Goal: Task Accomplishment & Management: Complete application form

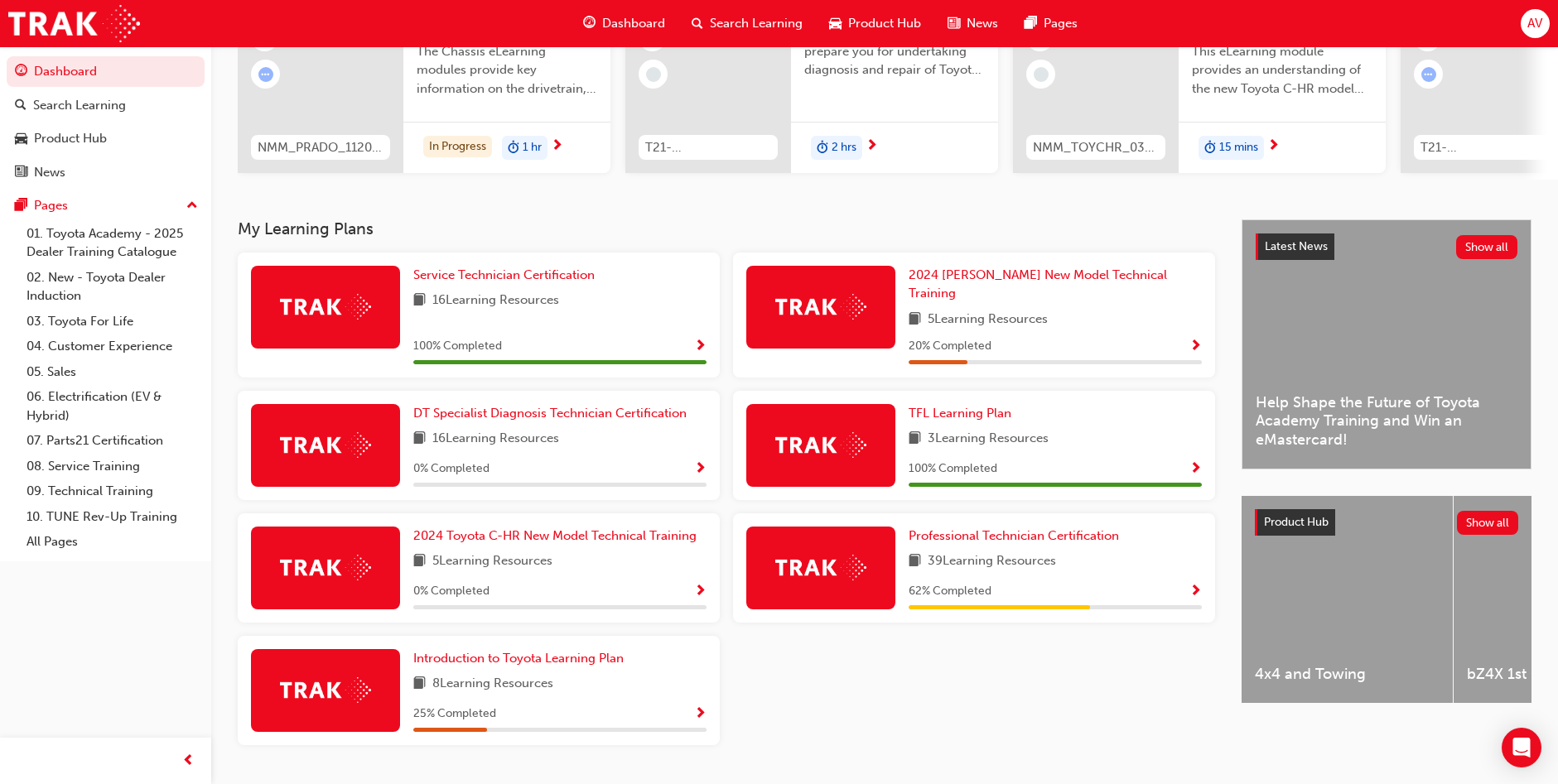
scroll to position [235, 0]
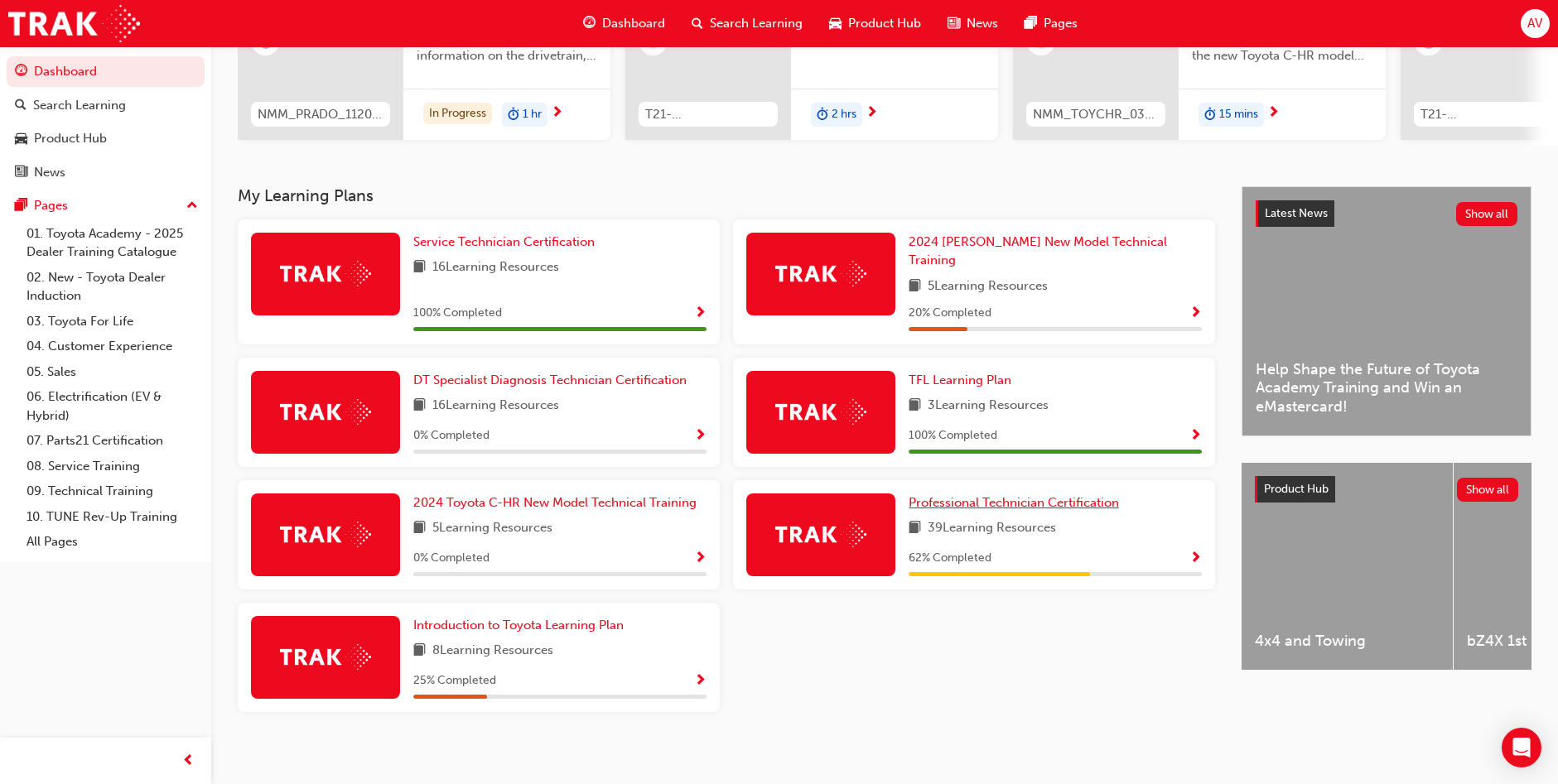
click at [1081, 495] on span "Professional Technician Certification" at bounding box center [1013, 503] width 210 height 15
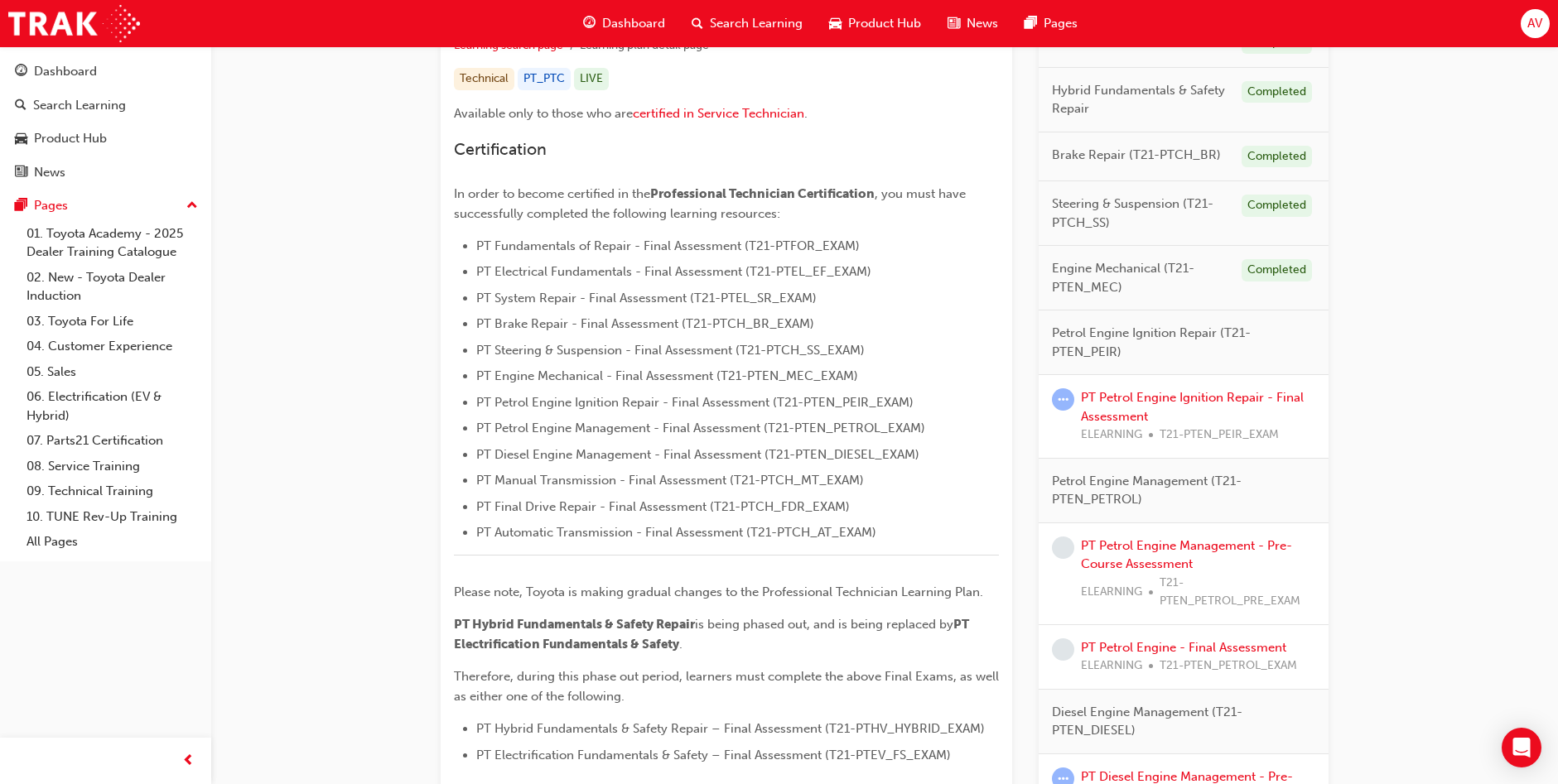
scroll to position [331, 0]
click at [1167, 322] on div "Petrol Engine Ignition Repair (T21-PTEN_PEIR)" at bounding box center [1182, 344] width 290 height 65
click at [1163, 335] on span "Petrol Engine Ignition Repair (T21-PTEN_PEIR)" at bounding box center [1176, 343] width 250 height 37
click at [1126, 340] on span "Petrol Engine Ignition Repair (T21-PTEN_PEIR)" at bounding box center [1176, 343] width 250 height 37
click at [1123, 340] on span "Petrol Engine Ignition Repair (T21-PTEN_PEIR)" at bounding box center [1176, 343] width 250 height 37
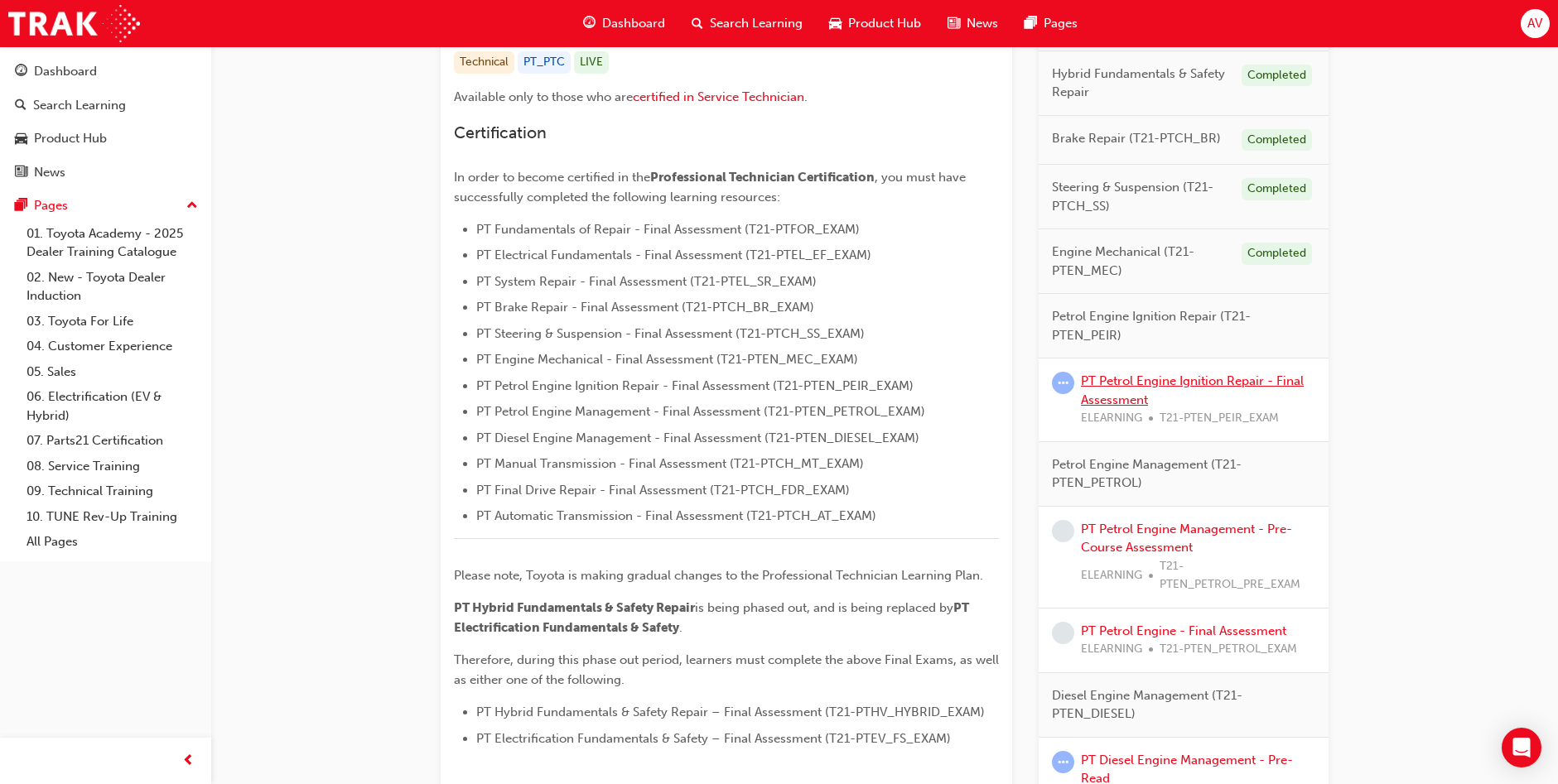
scroll to position [197, 0]
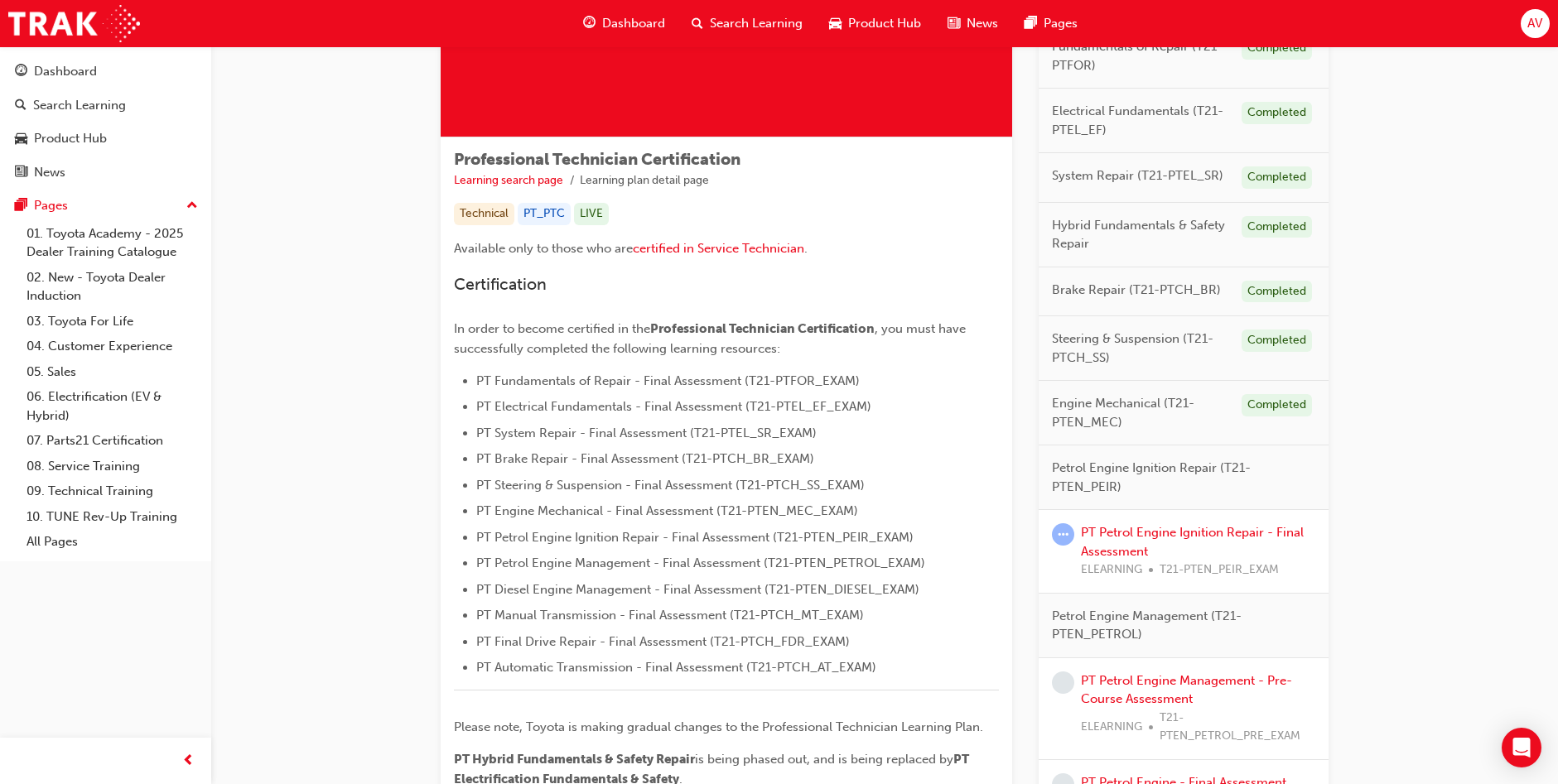
click at [1106, 471] on span "Petrol Engine Ignition Repair (T21-PTEN_PEIR)" at bounding box center [1176, 476] width 250 height 37
click at [1174, 467] on span "Petrol Engine Ignition Repair (T21-PTEN_PEIR)" at bounding box center [1176, 476] width 250 height 37
click at [1194, 534] on link "PT Petrol Engine Ignition Repair - Final Assessment" at bounding box center [1192, 542] width 223 height 34
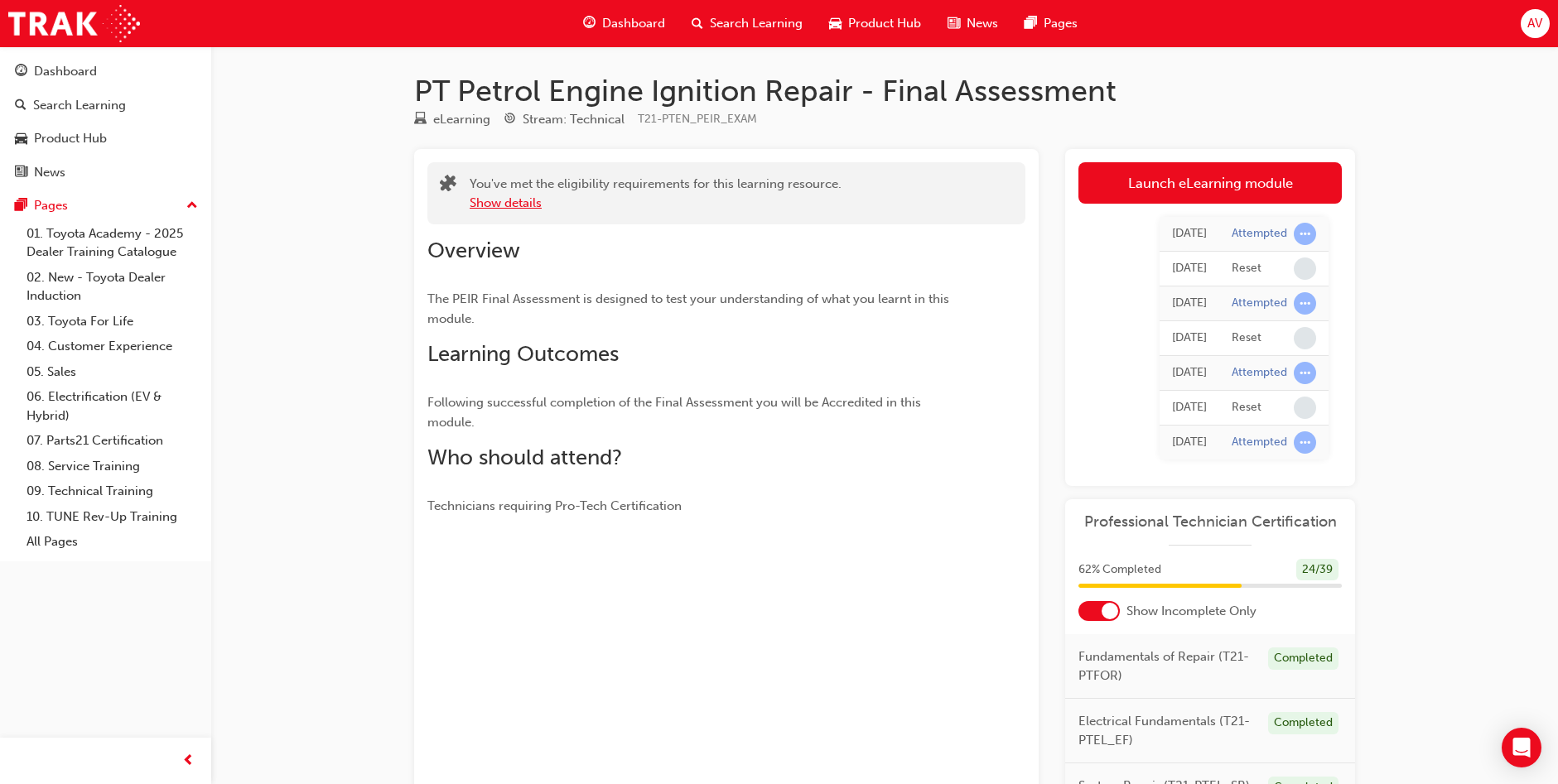
click at [533, 207] on button "Show details" at bounding box center [505, 203] width 72 height 19
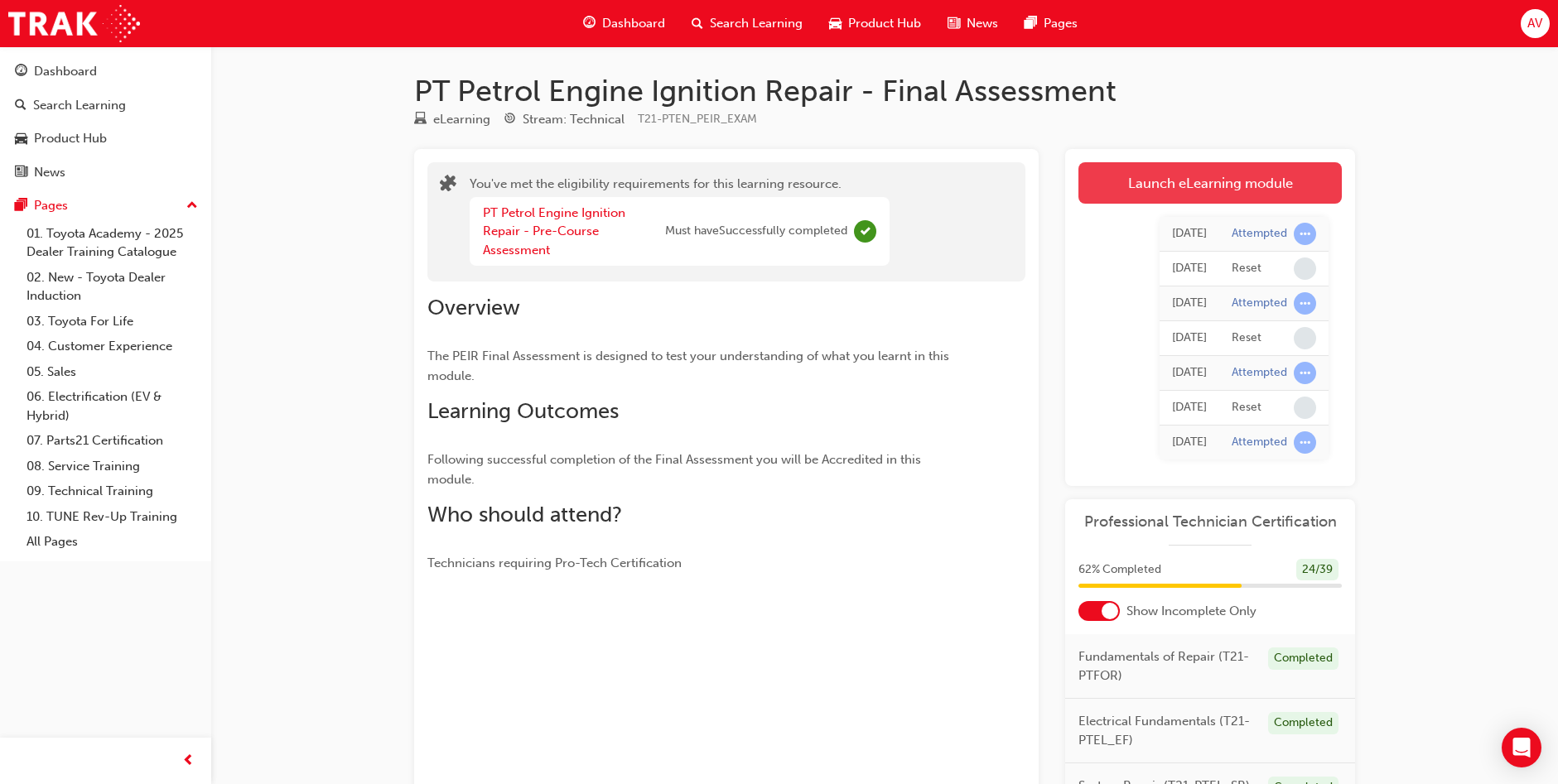
click at [1198, 195] on link "Launch eLearning module" at bounding box center [1210, 183] width 264 height 42
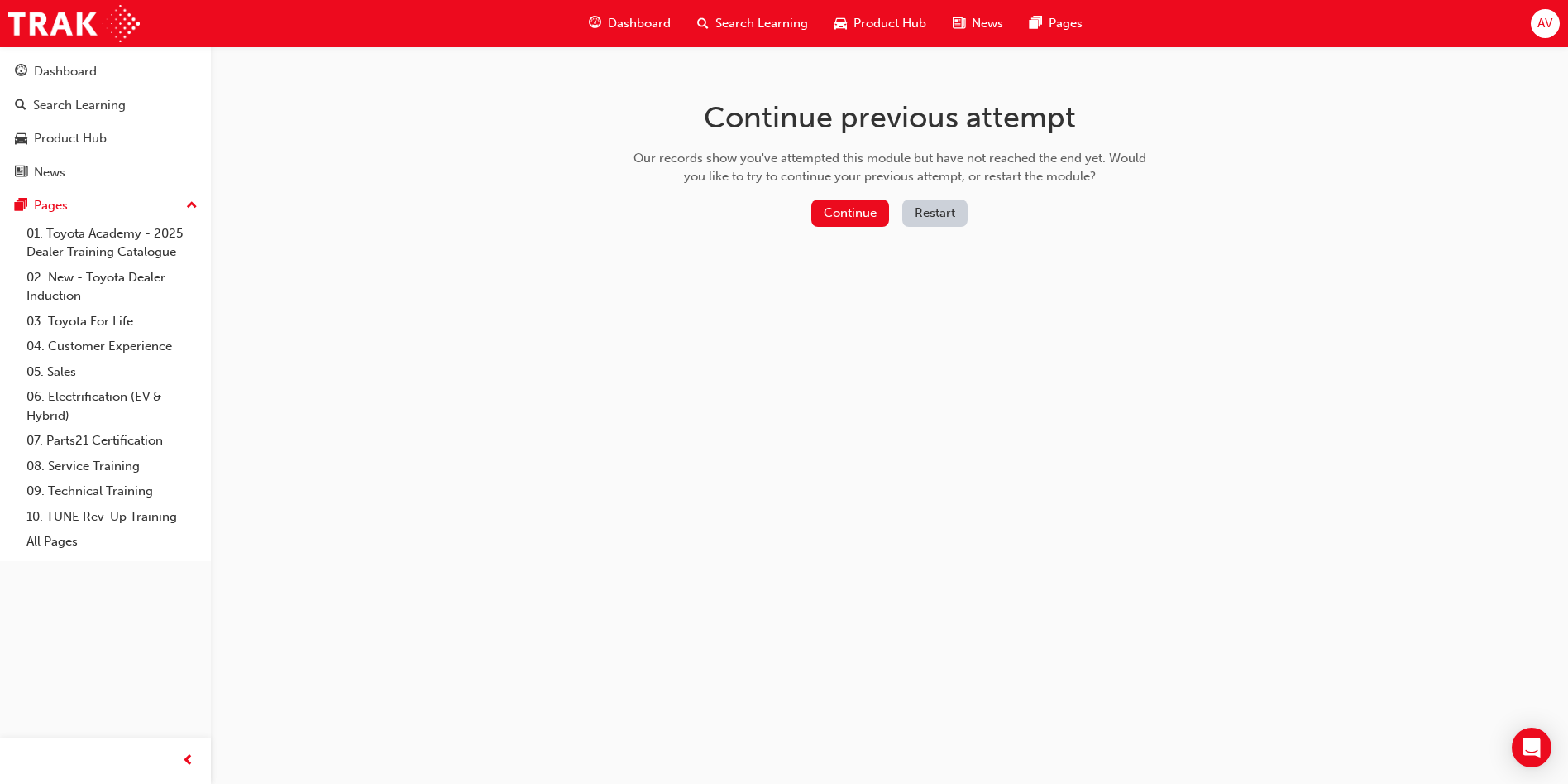
click at [939, 215] on button "Restart" at bounding box center [935, 213] width 65 height 27
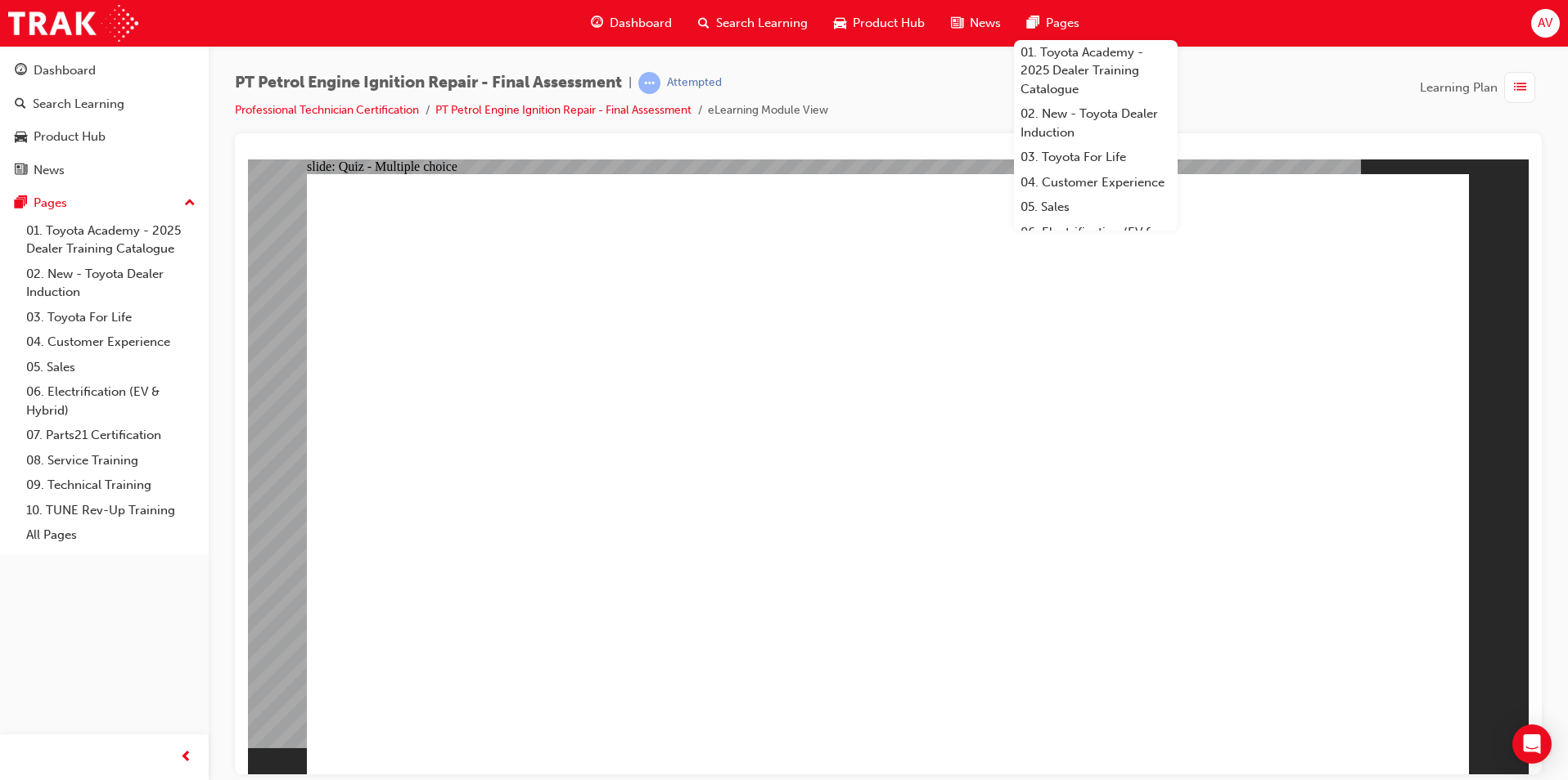
checkbox input "true"
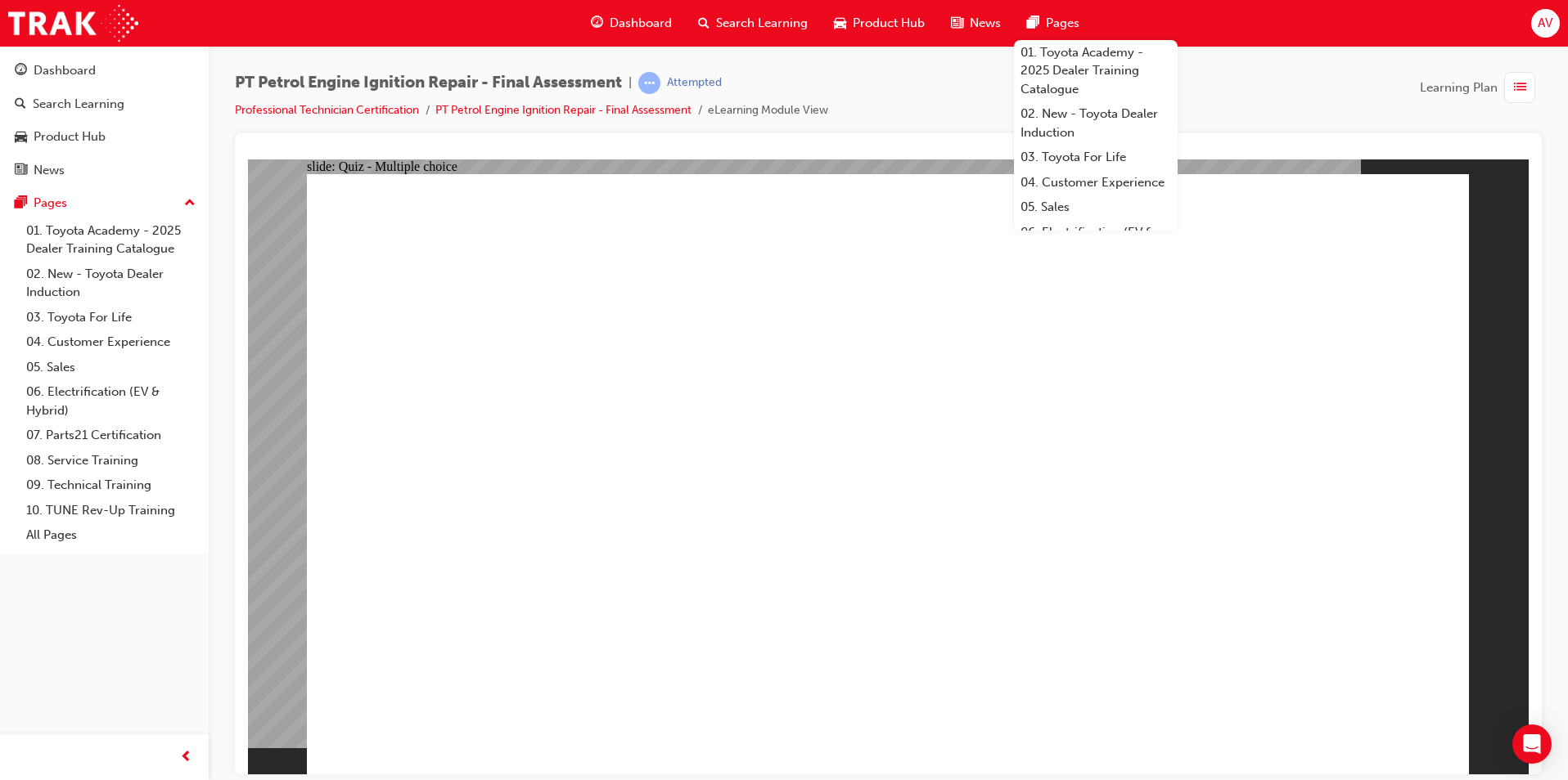
checkbox input "true"
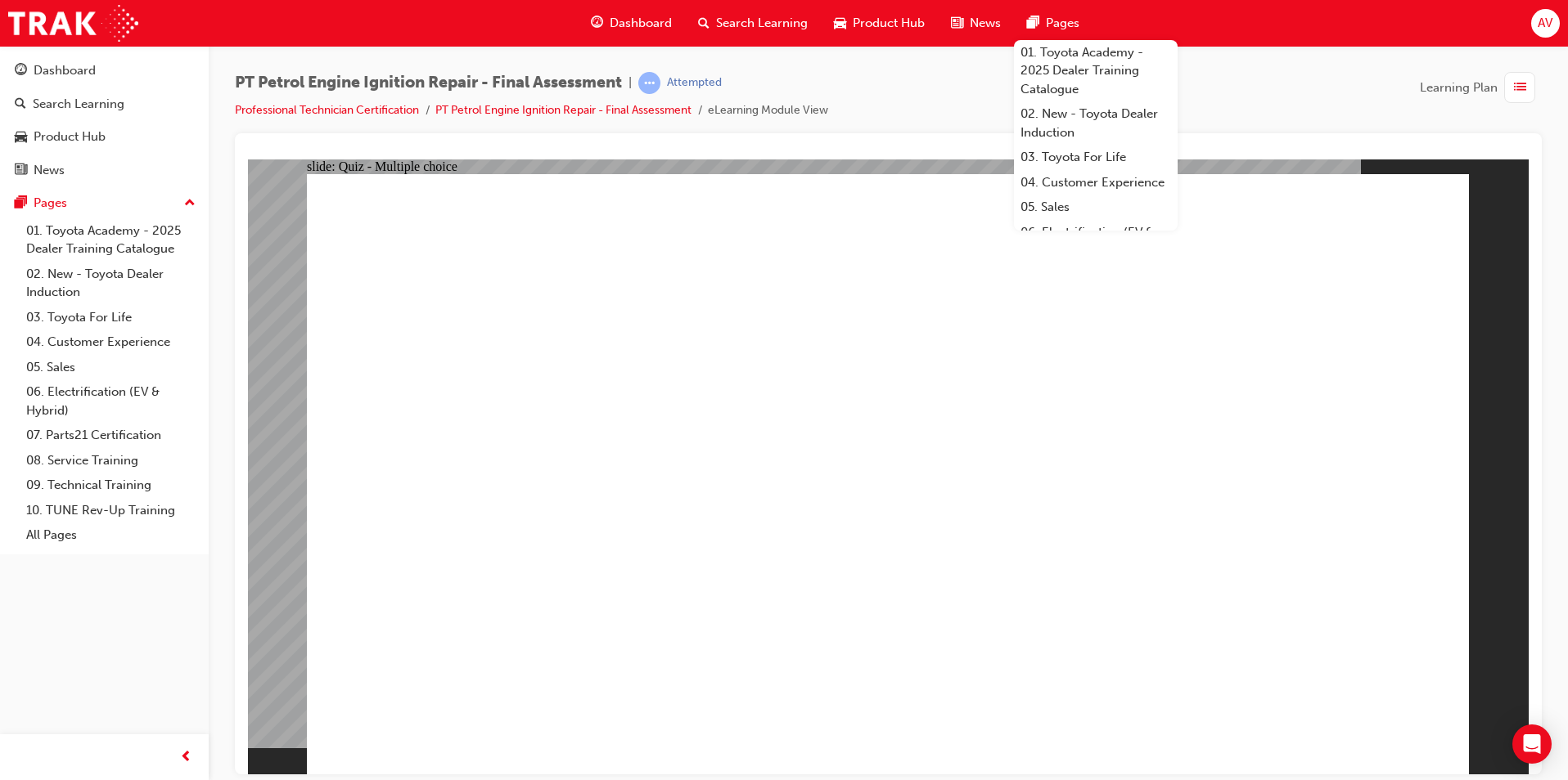
checkbox input "true"
radio input "true"
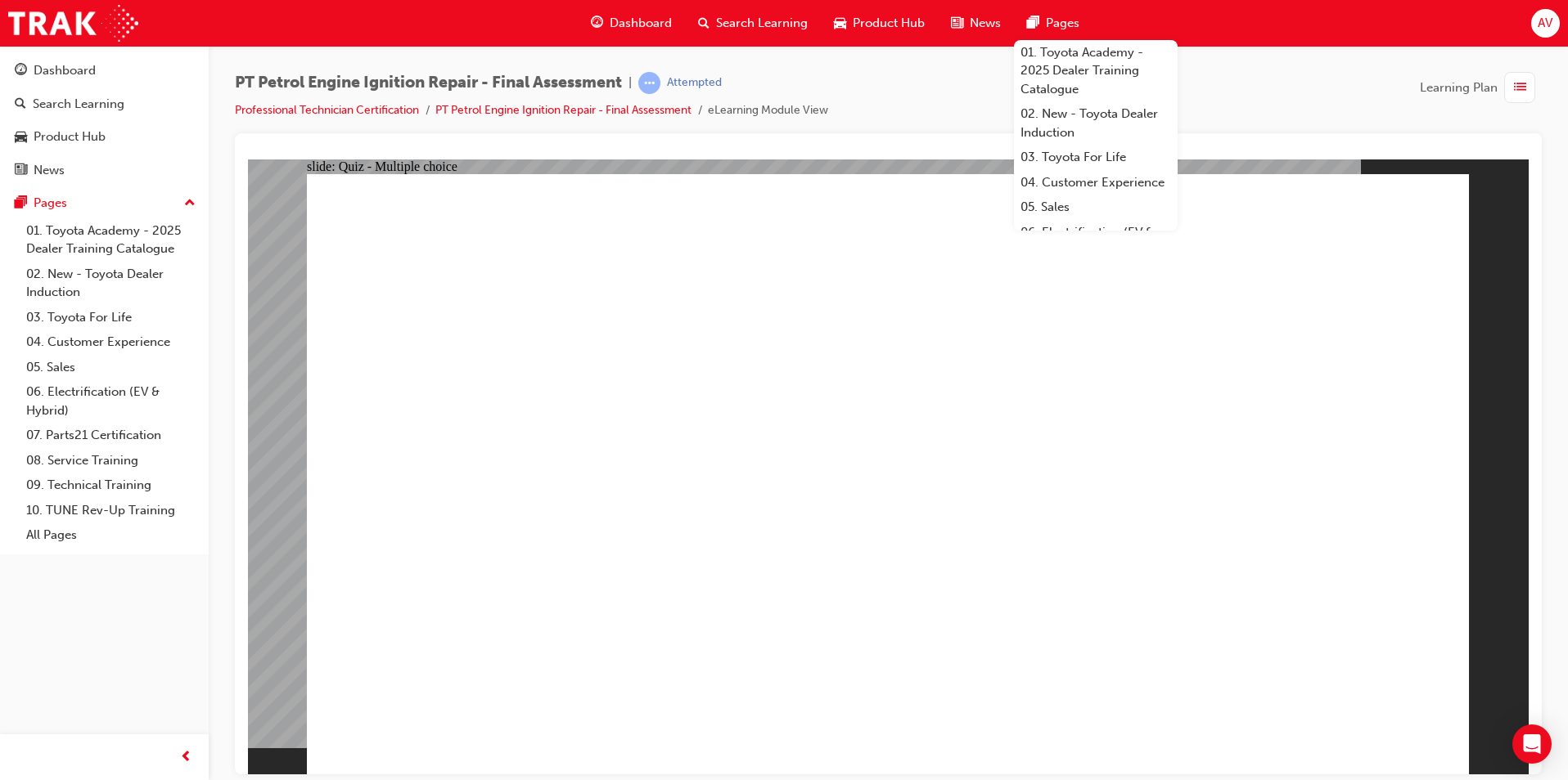
radio input "true"
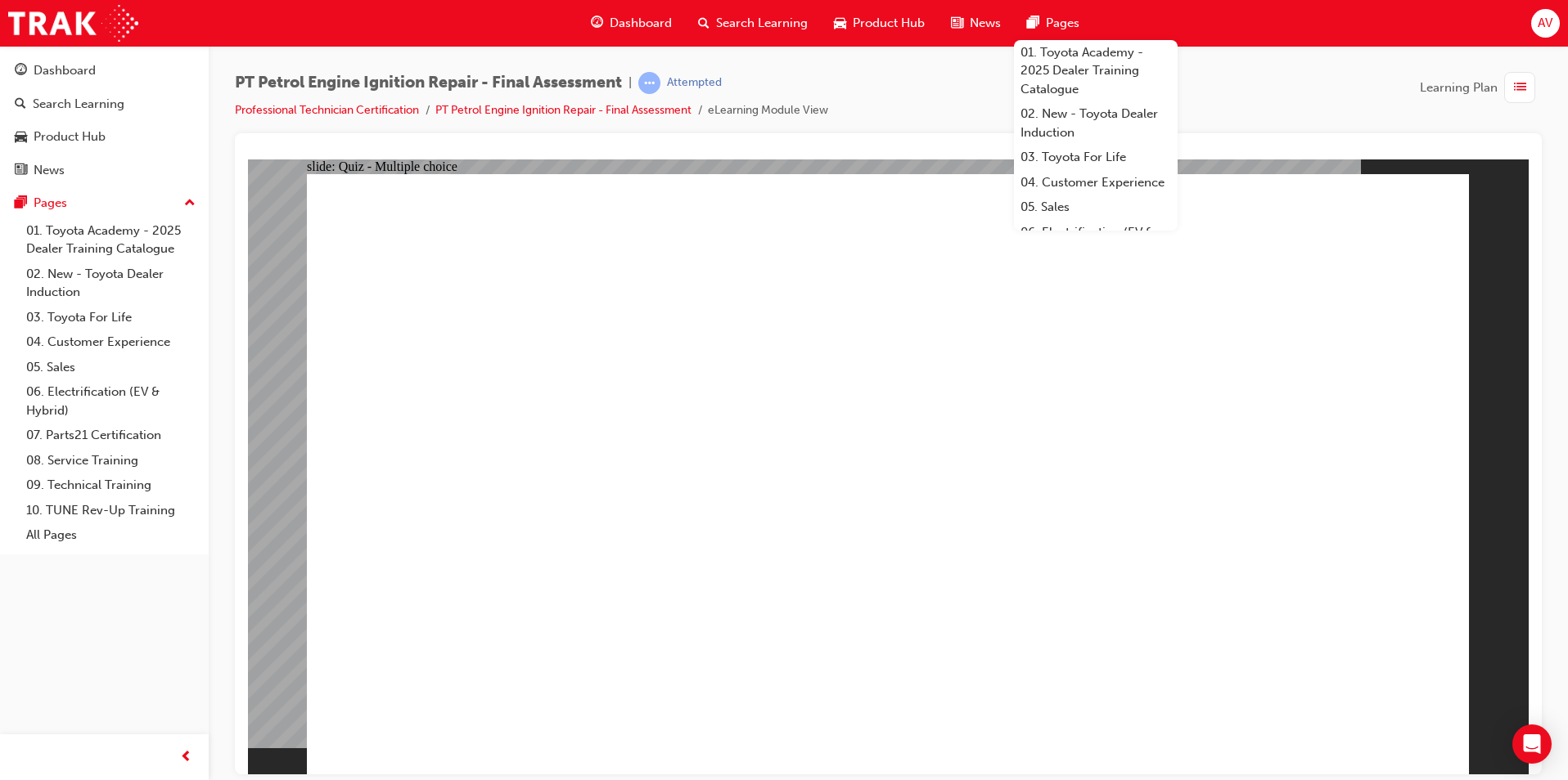
radio input "true"
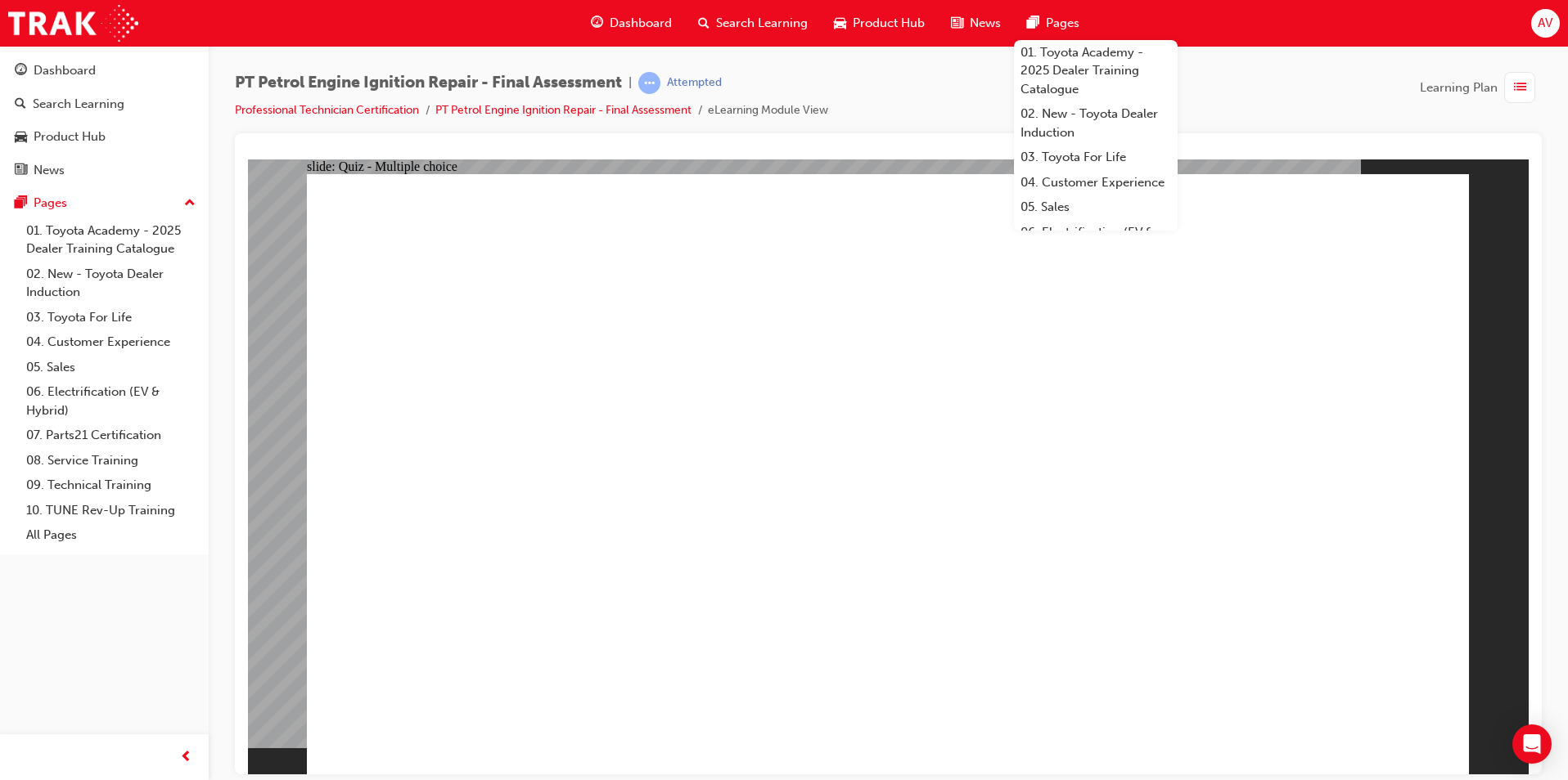
radio input "true"
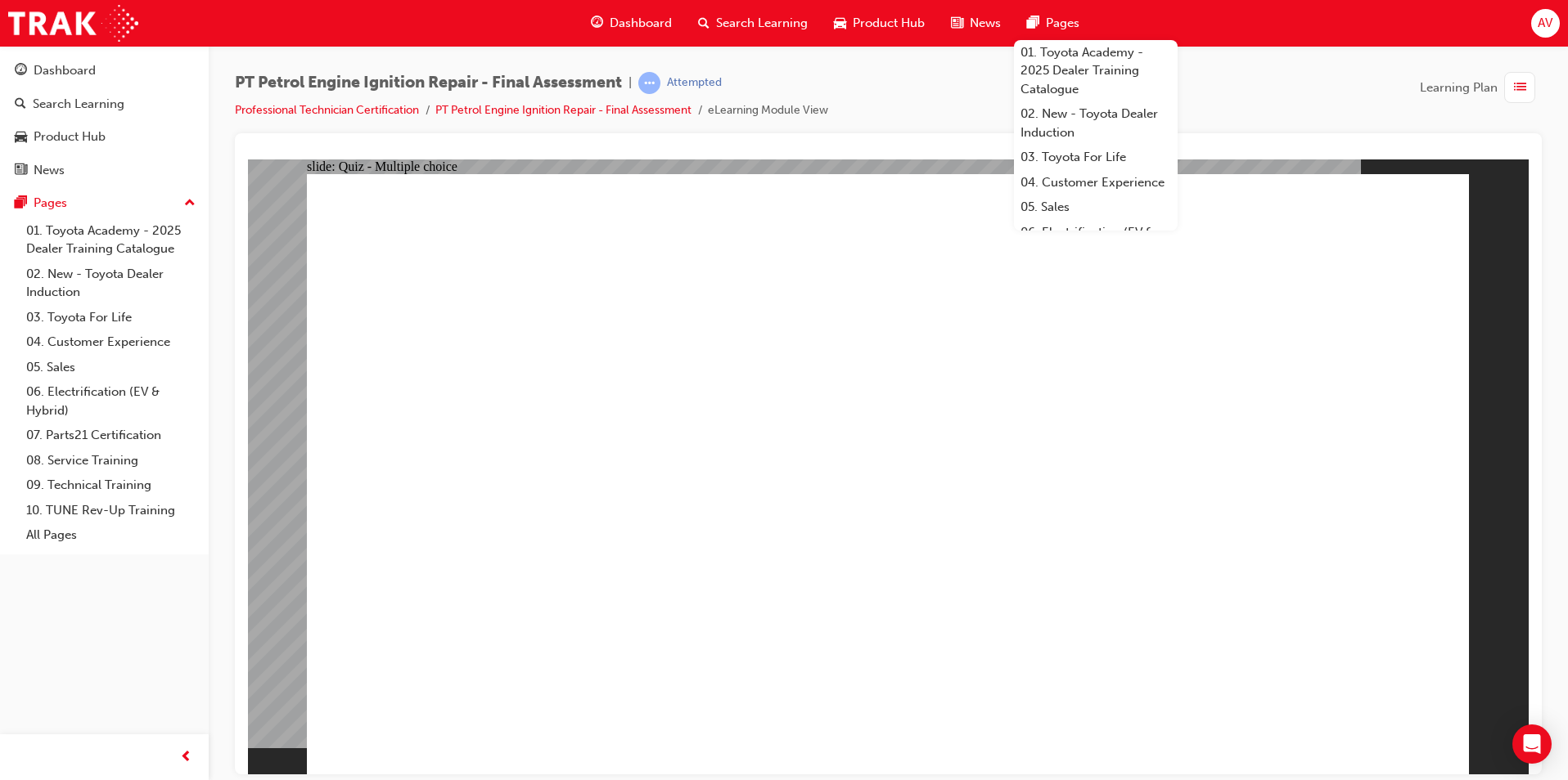
radio input "true"
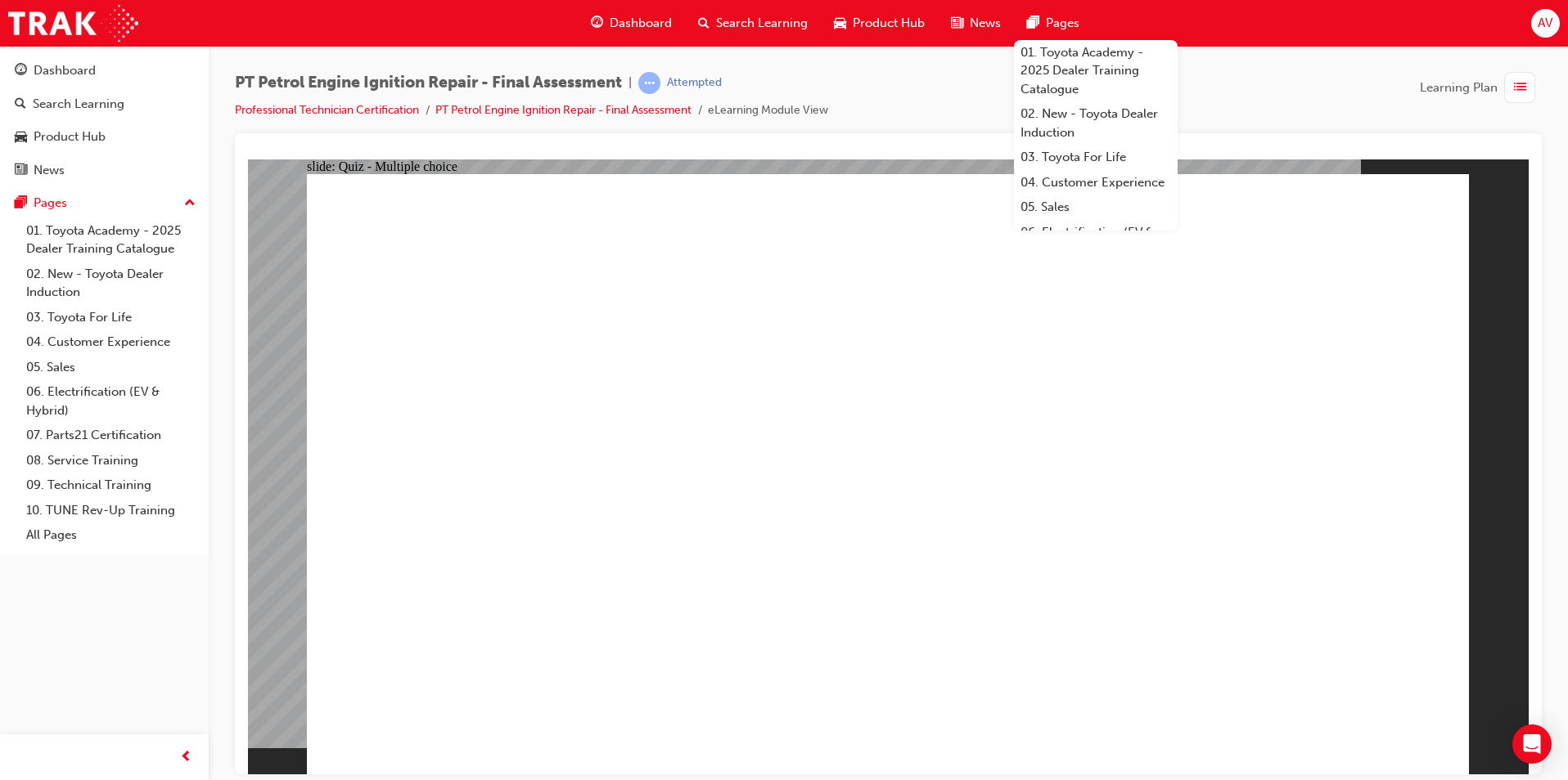
radio input "true"
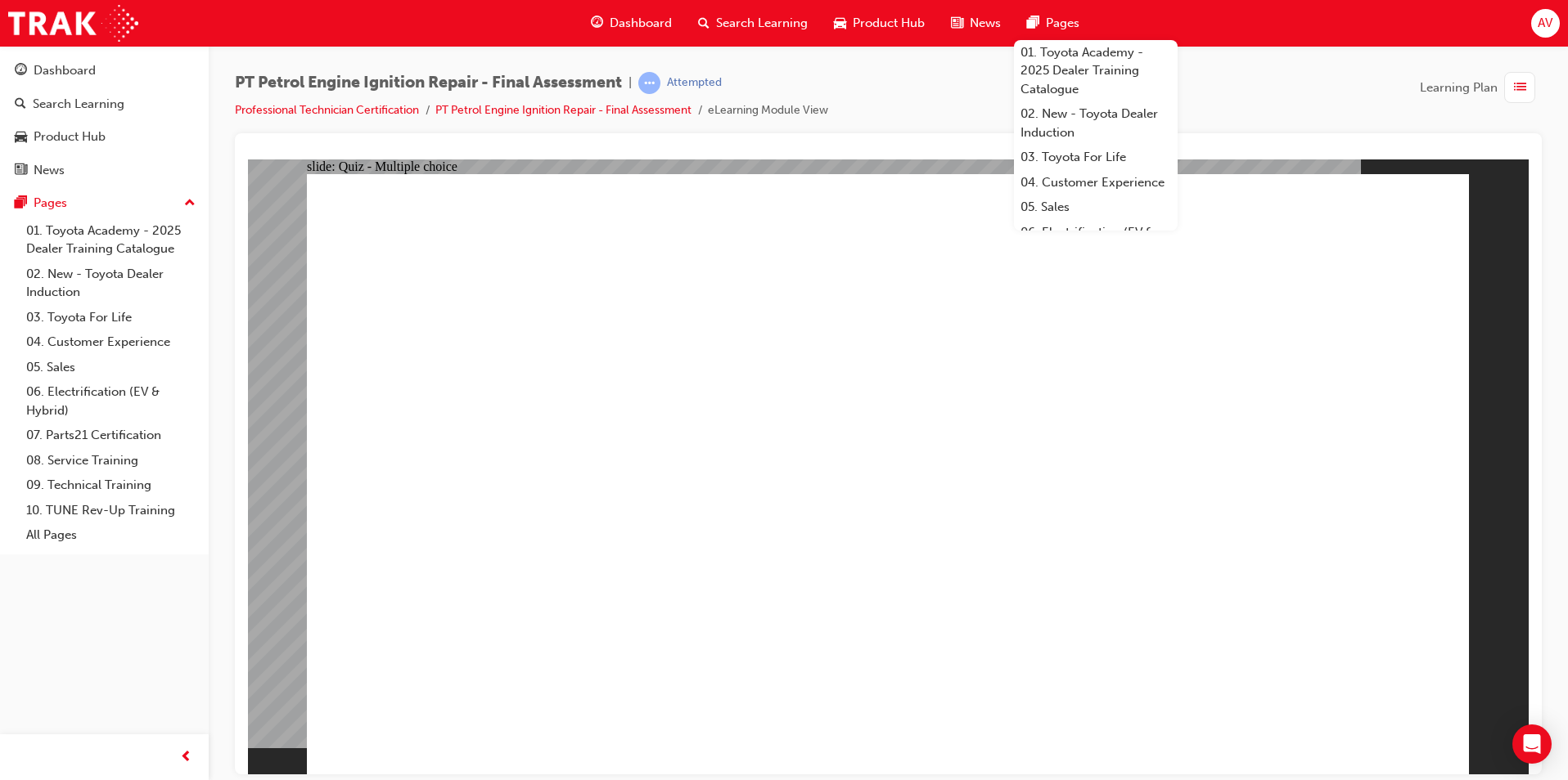
radio input "true"
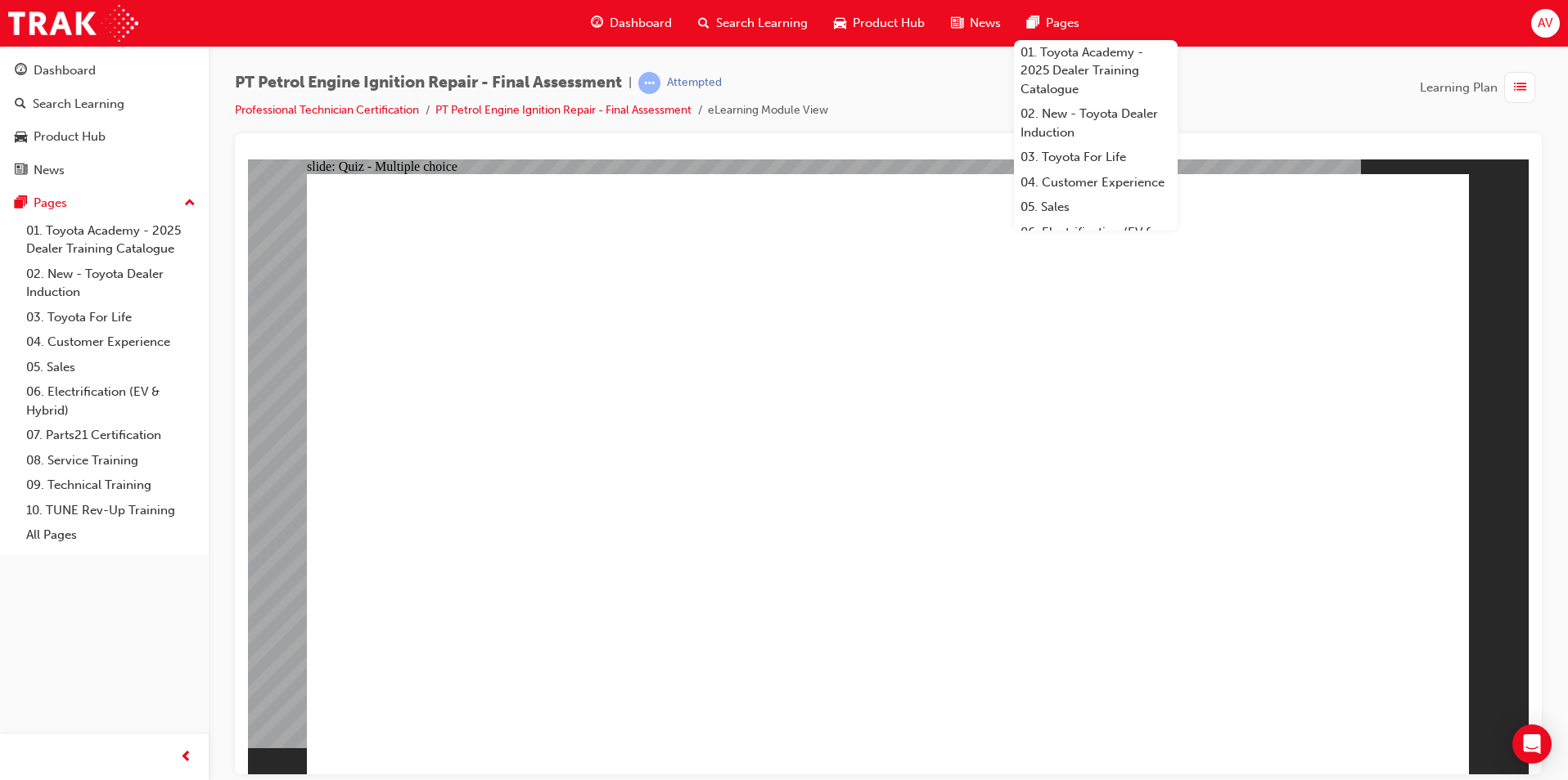
radio input "true"
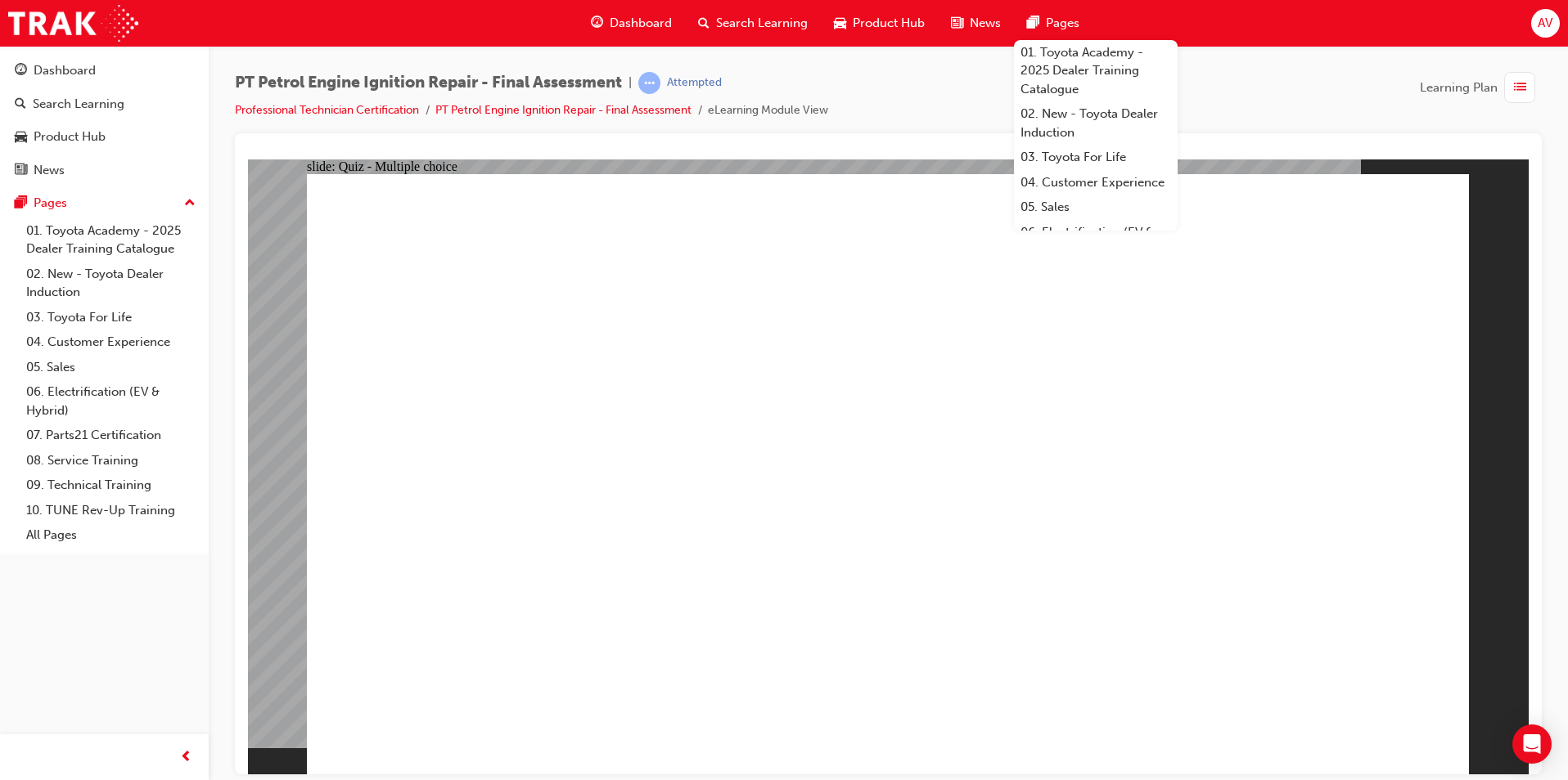
radio input "true"
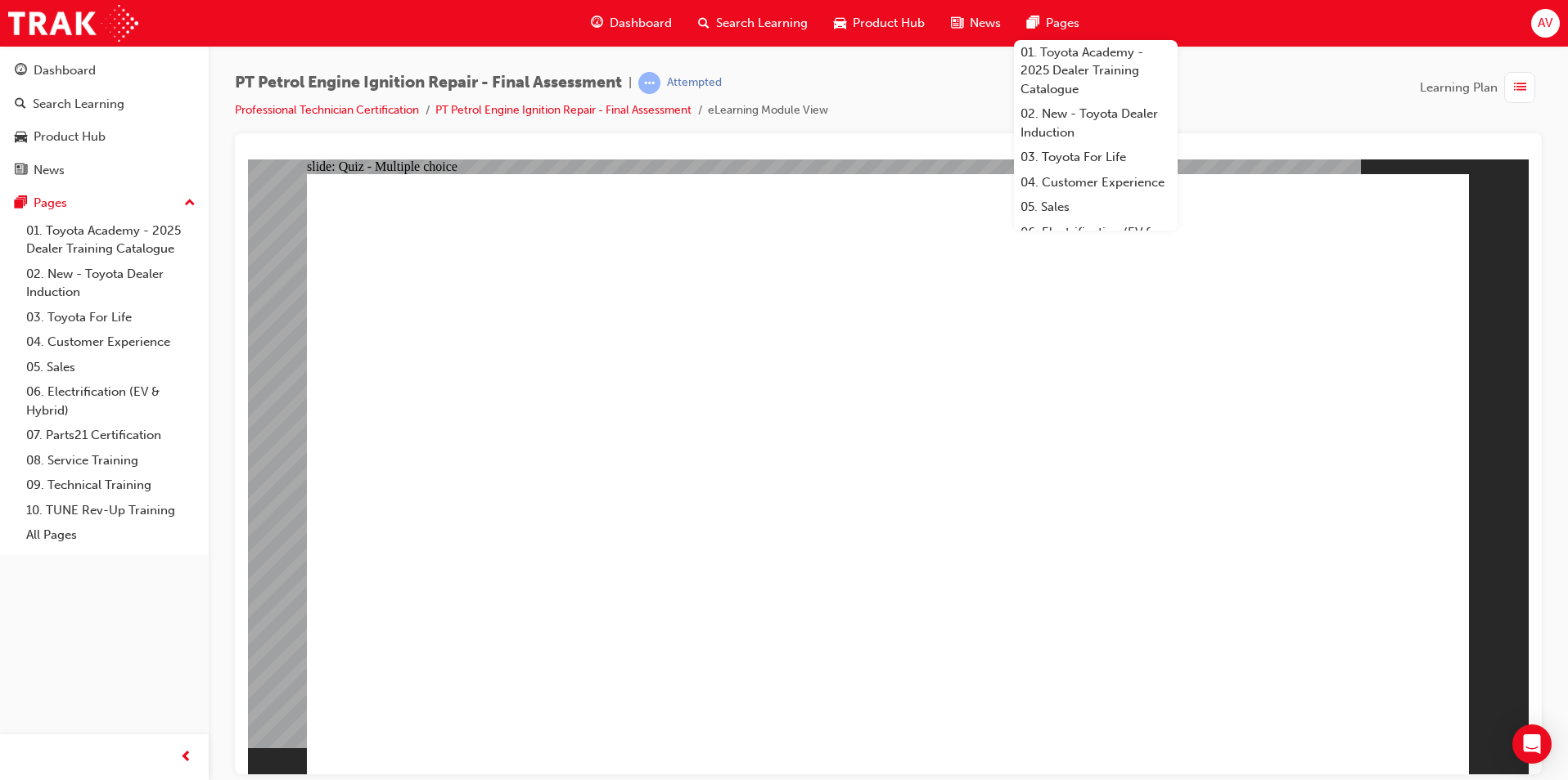
radio input "false"
radio input "true"
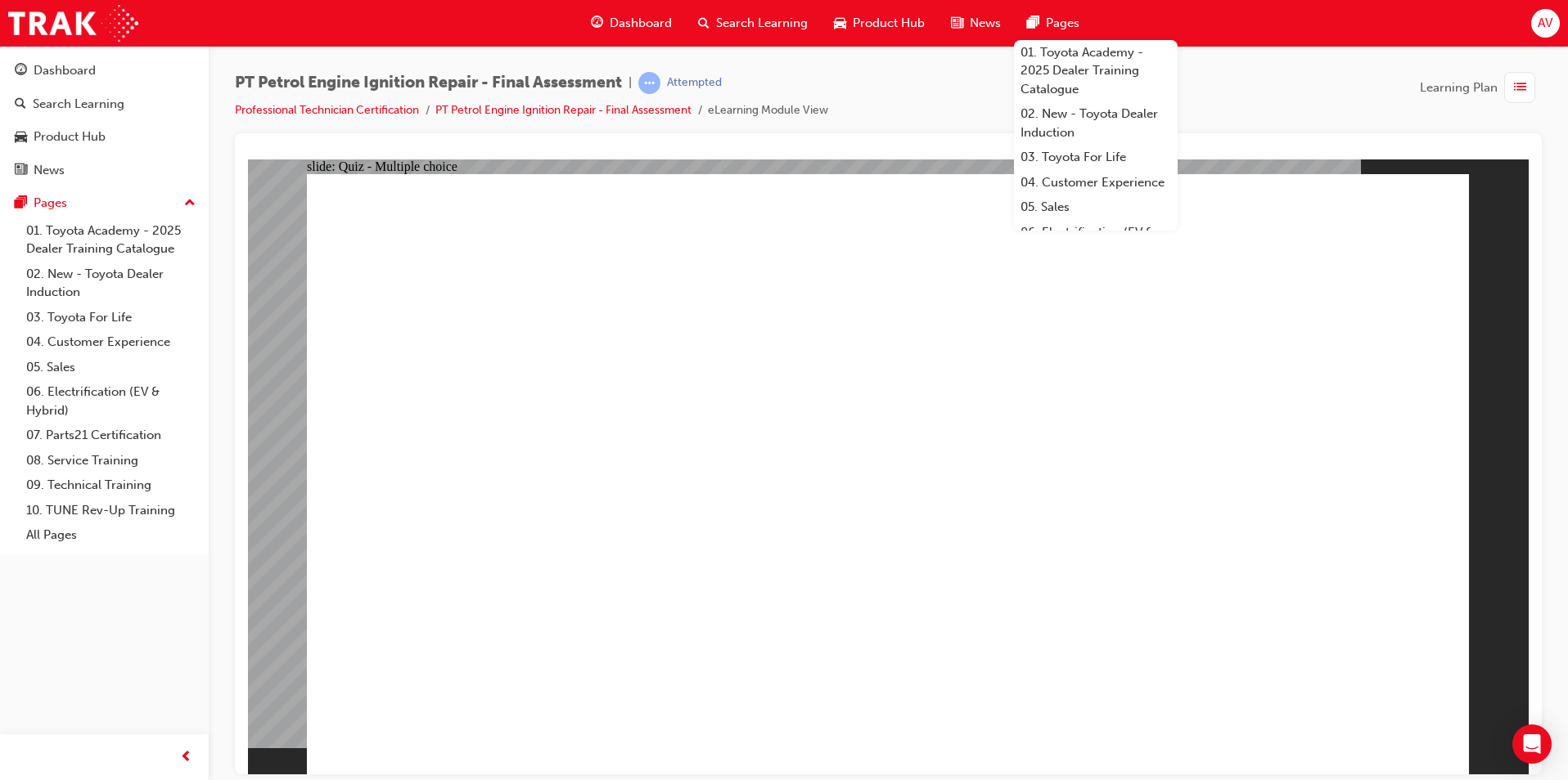
radio input "true"
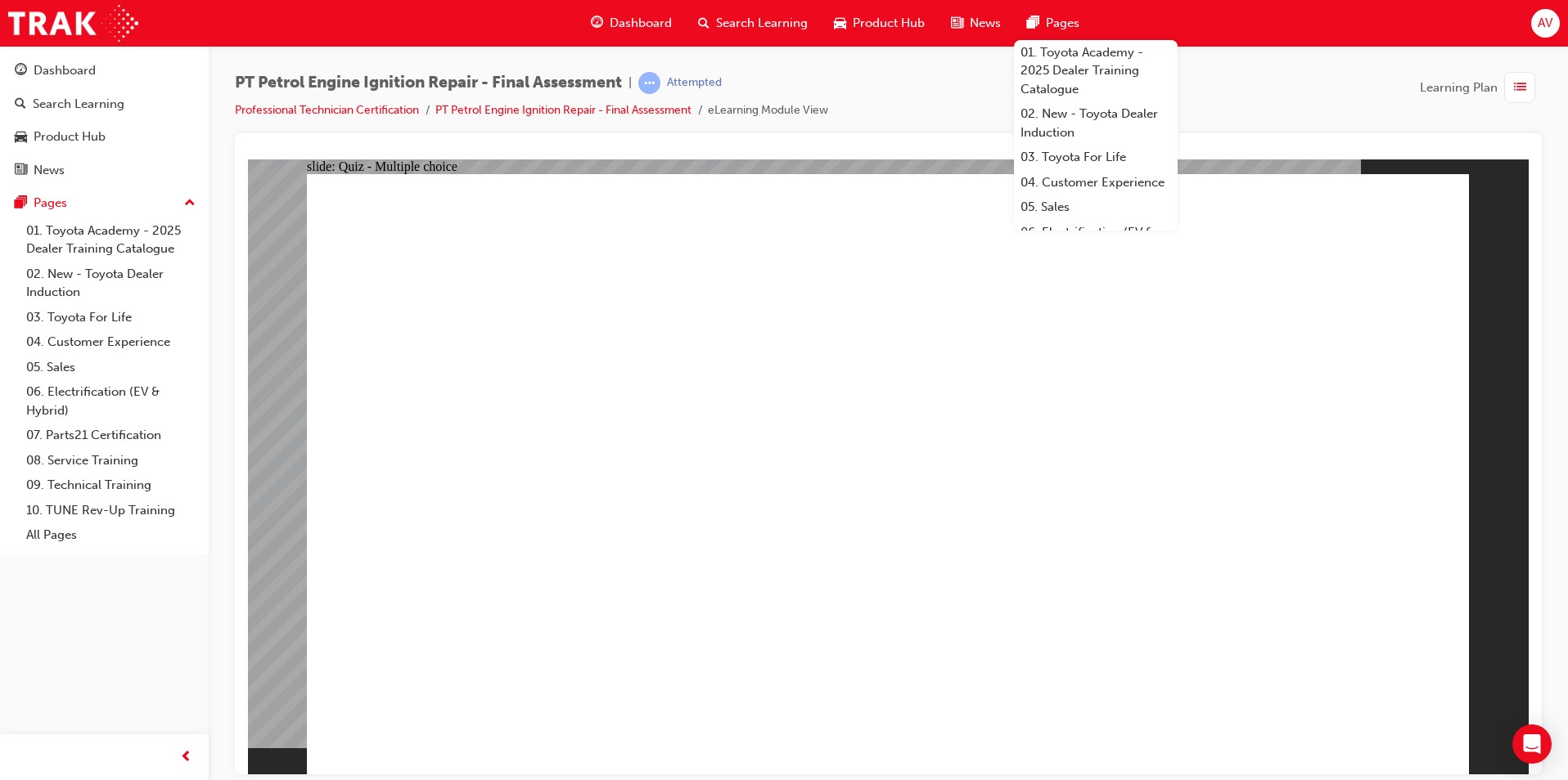
radio input "true"
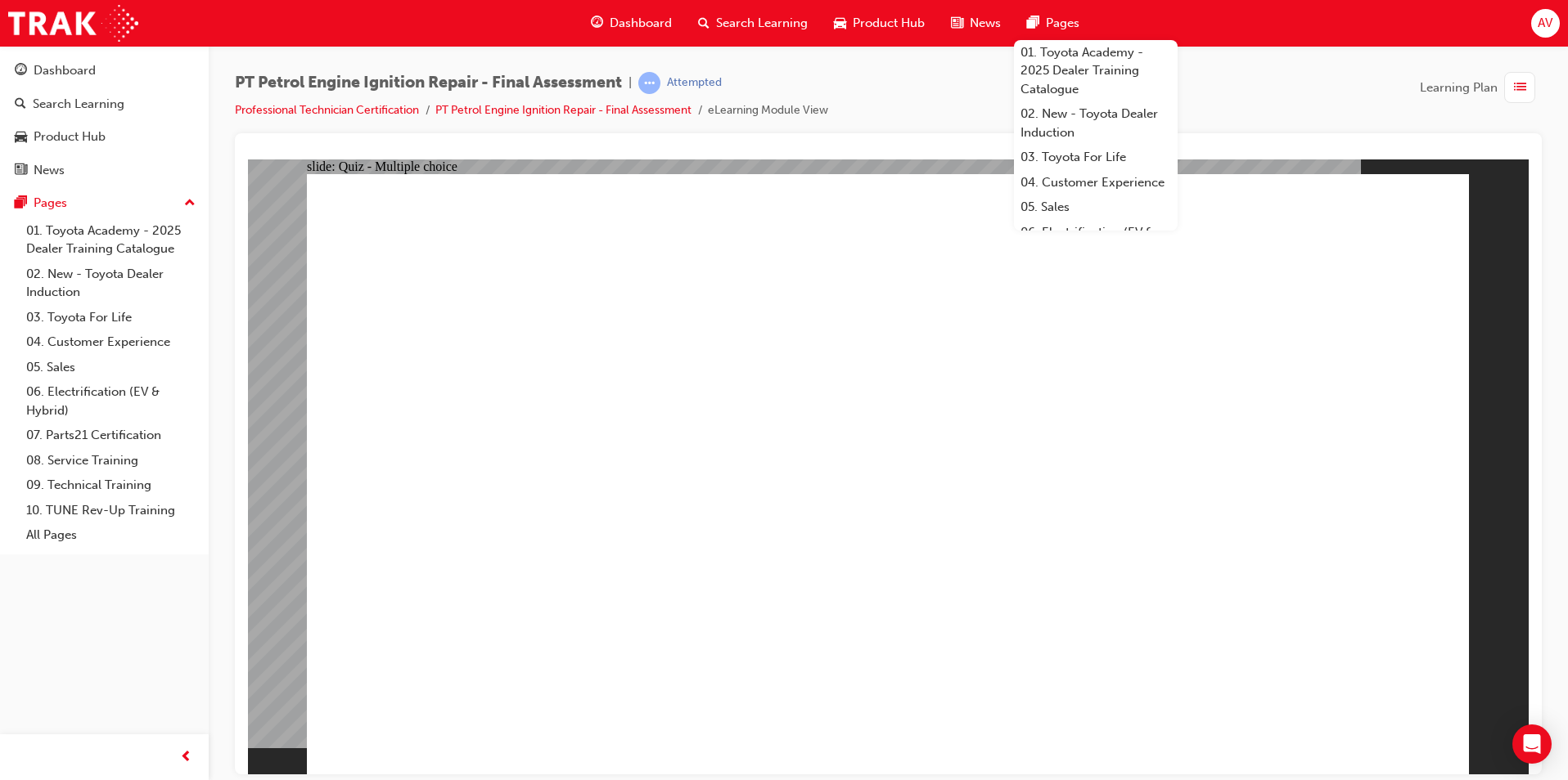
checkbox input "true"
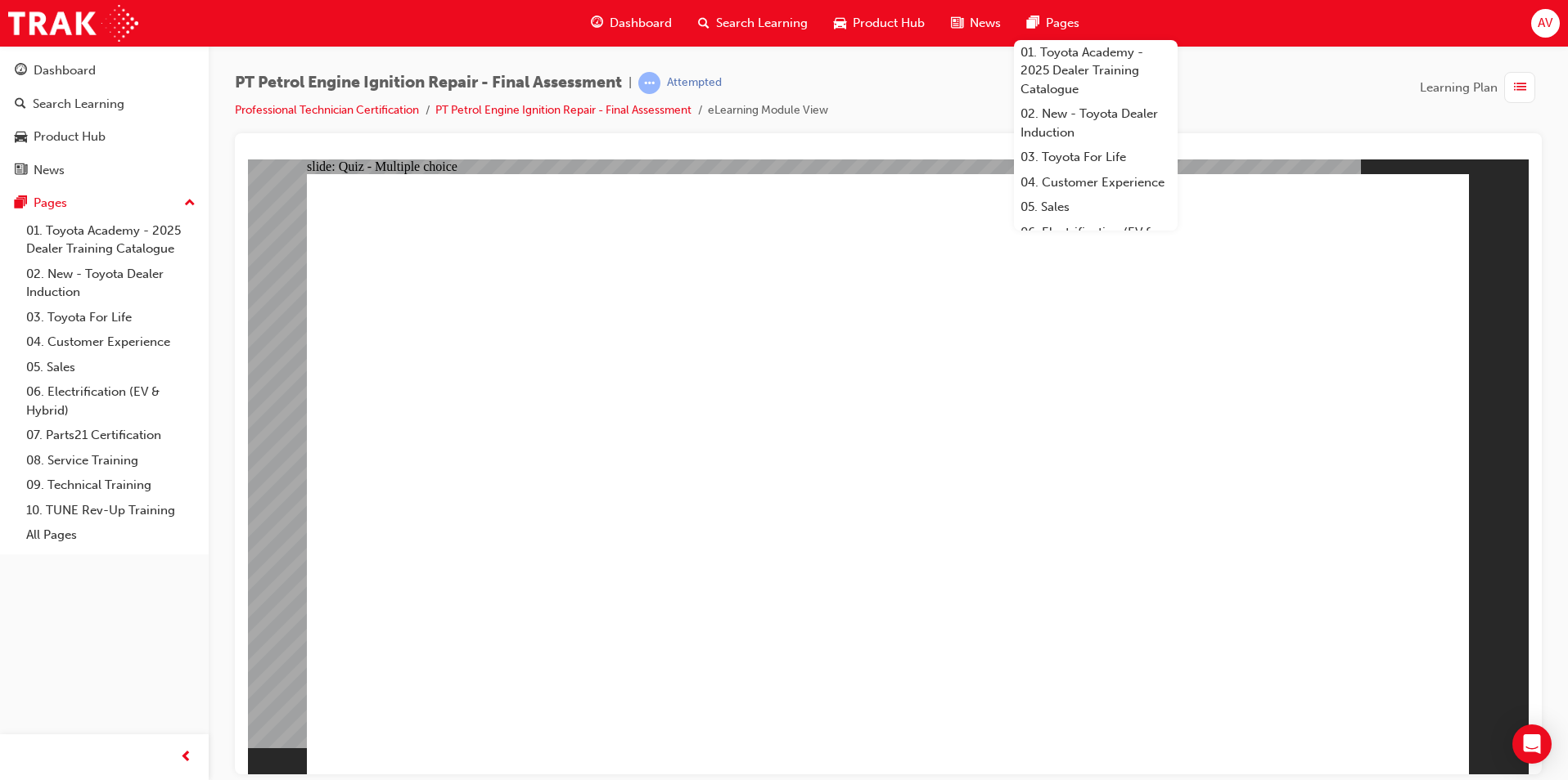
checkbox input "true"
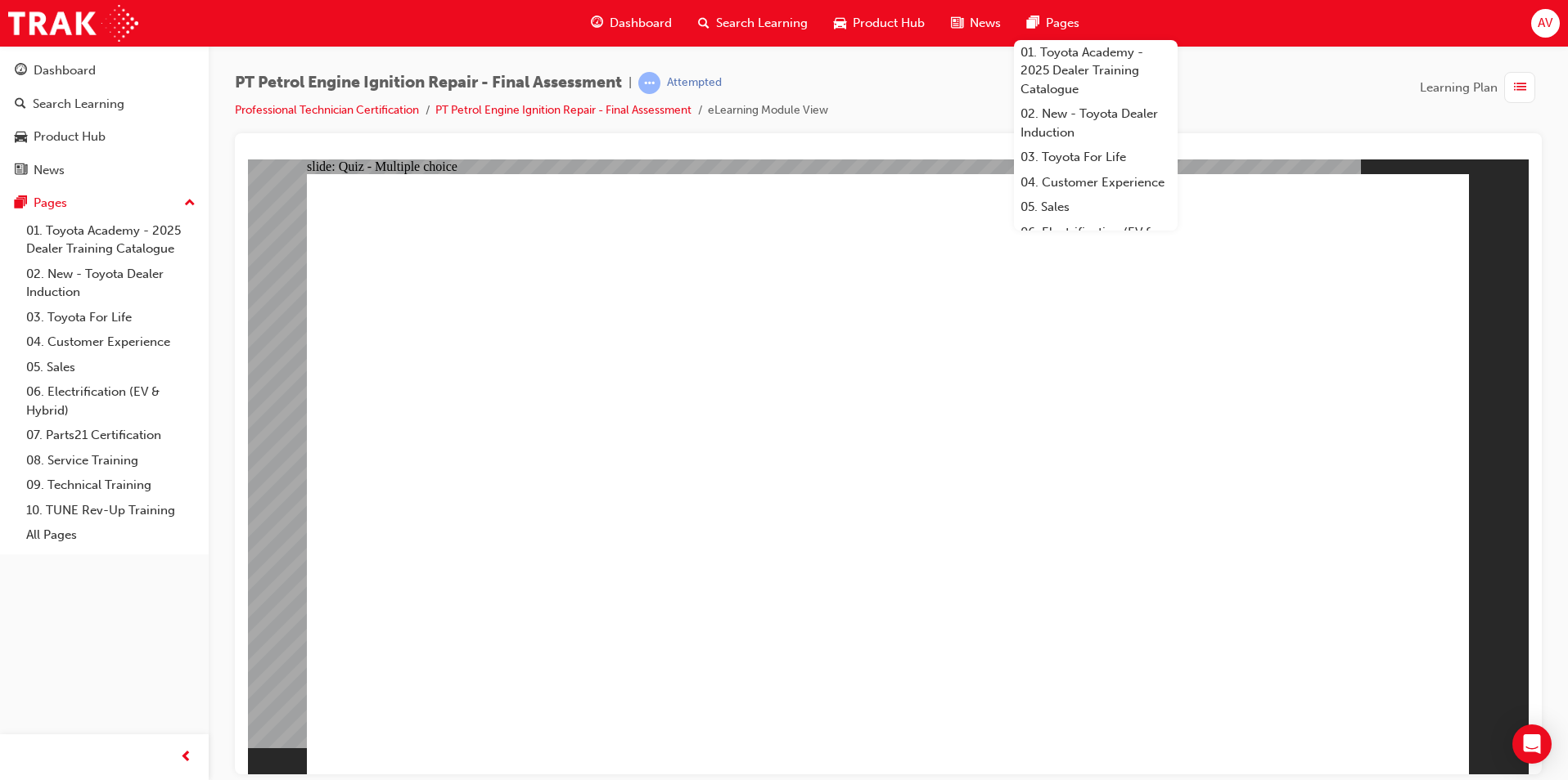
checkbox input "true"
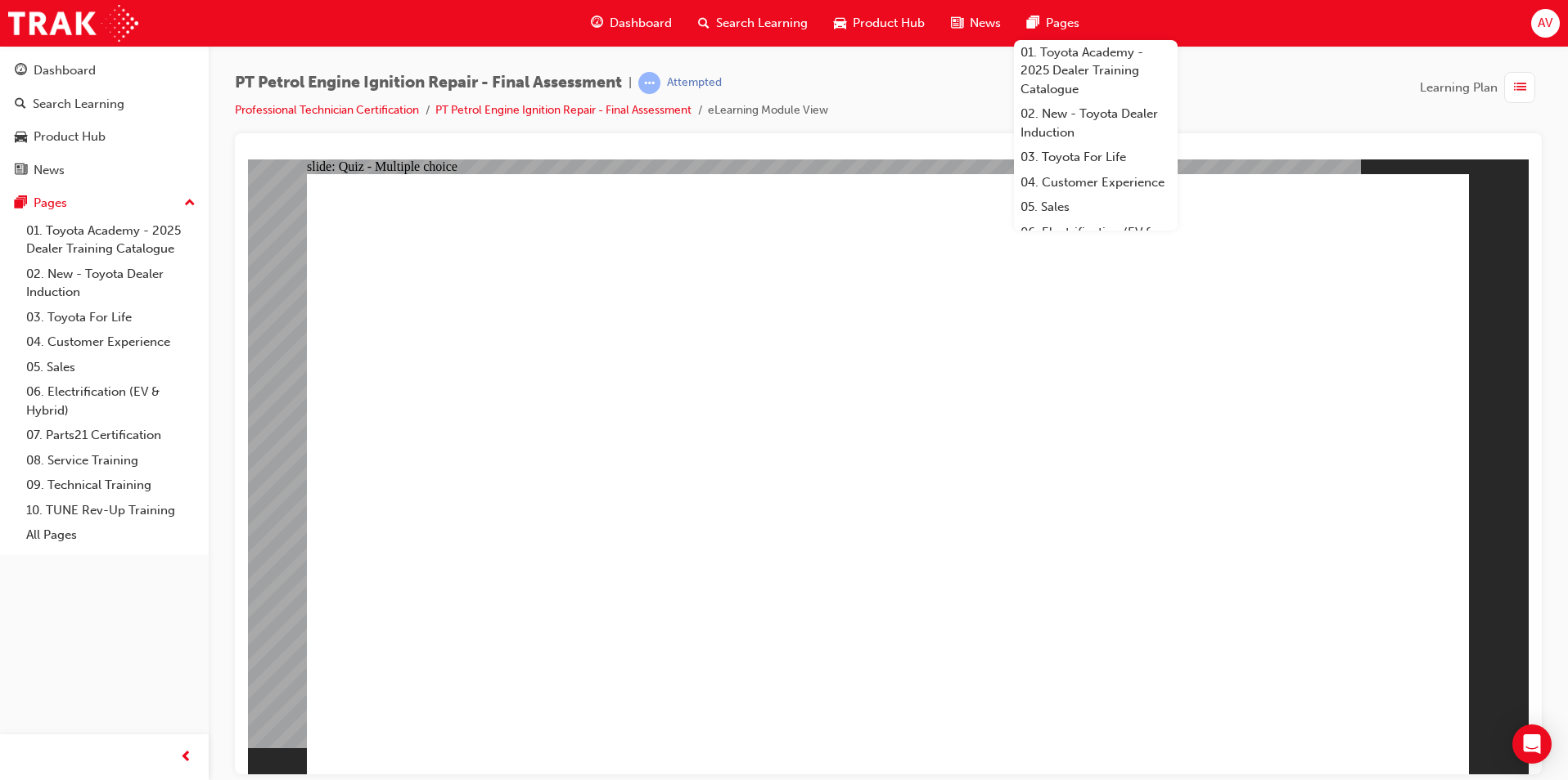
checkbox input "true"
radio input "true"
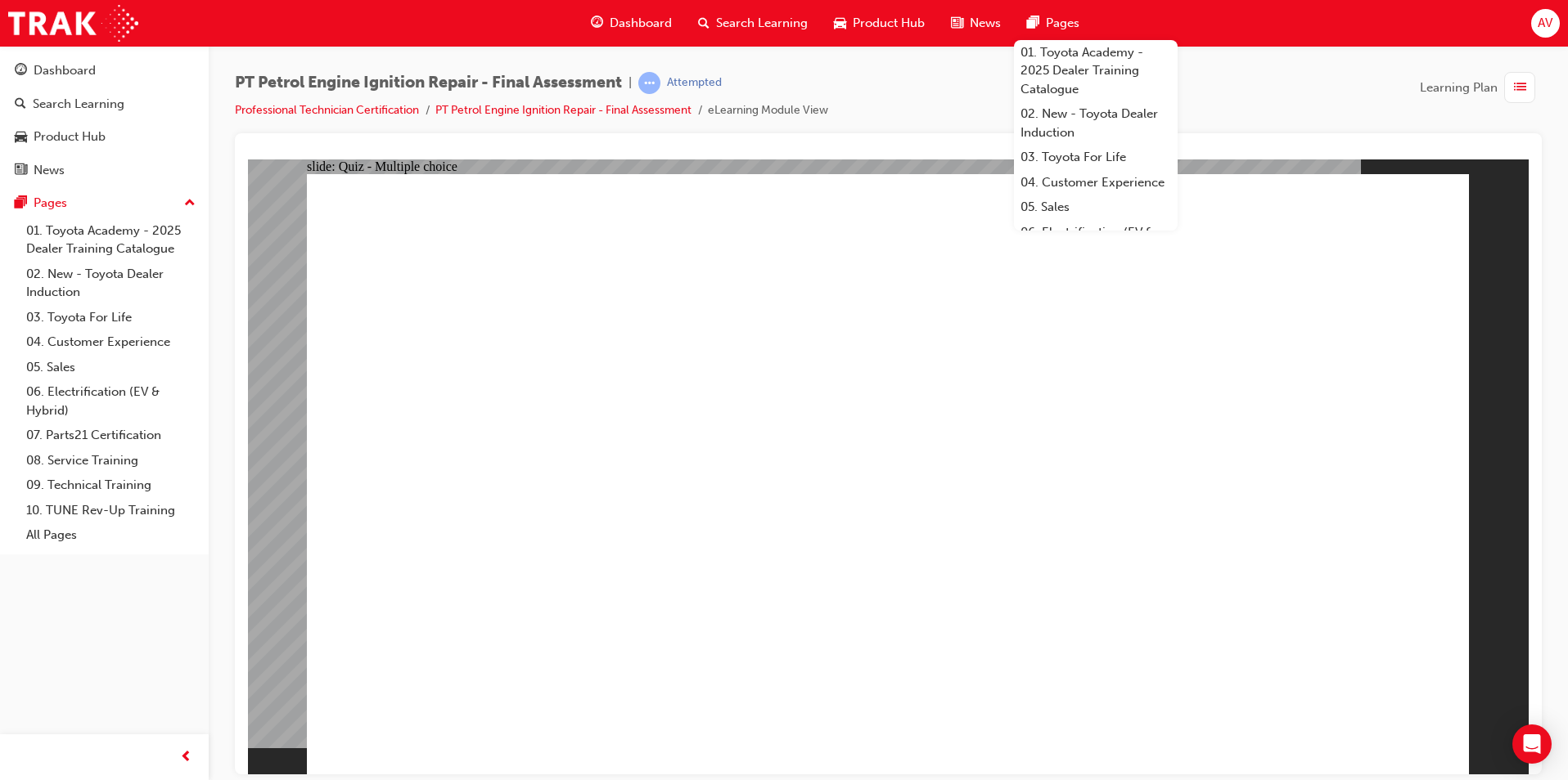
radio input "true"
drag, startPoint x: 606, startPoint y: 521, endPoint x: 664, endPoint y: 534, distance: 59.4
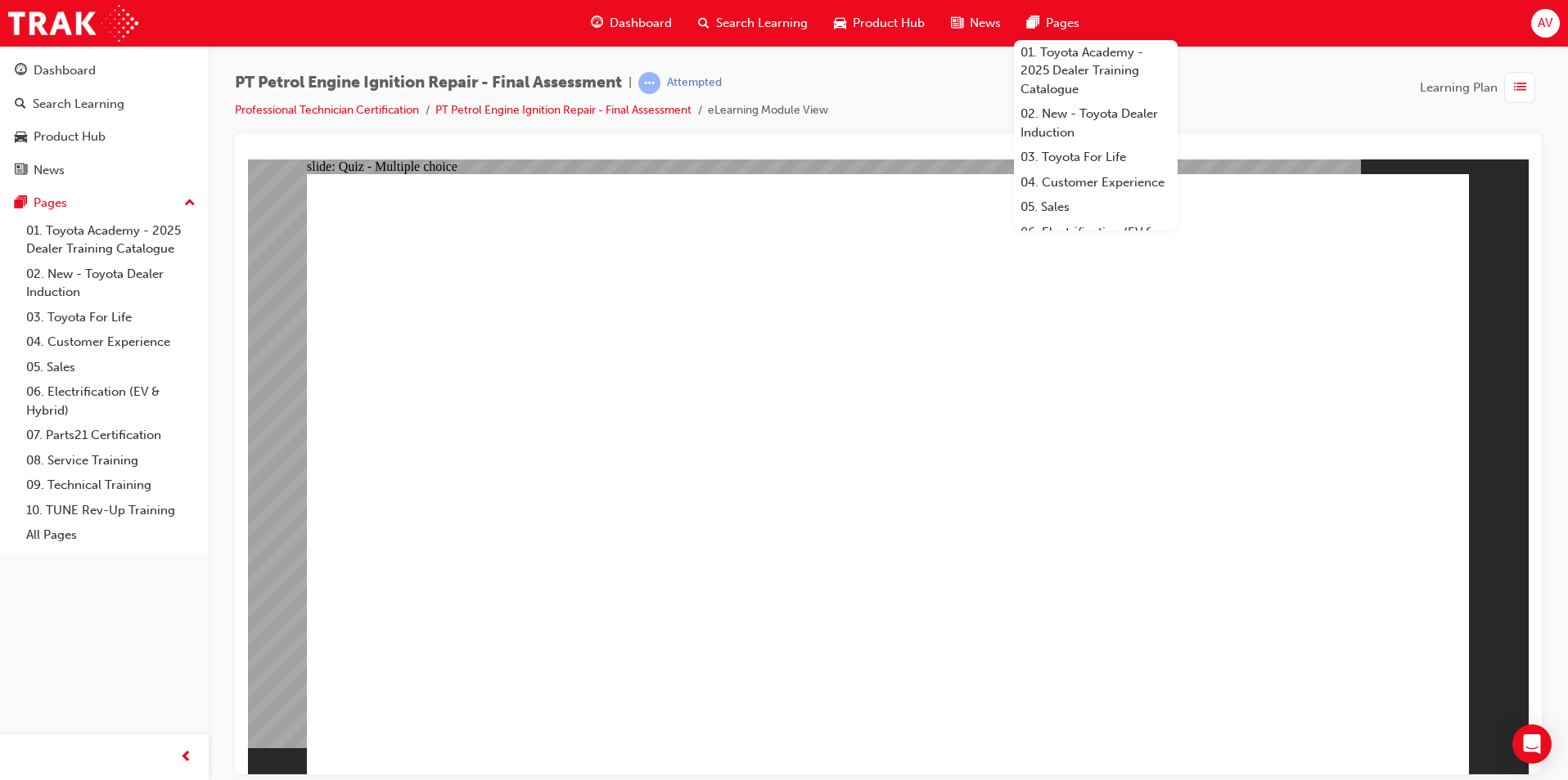
radio input "true"
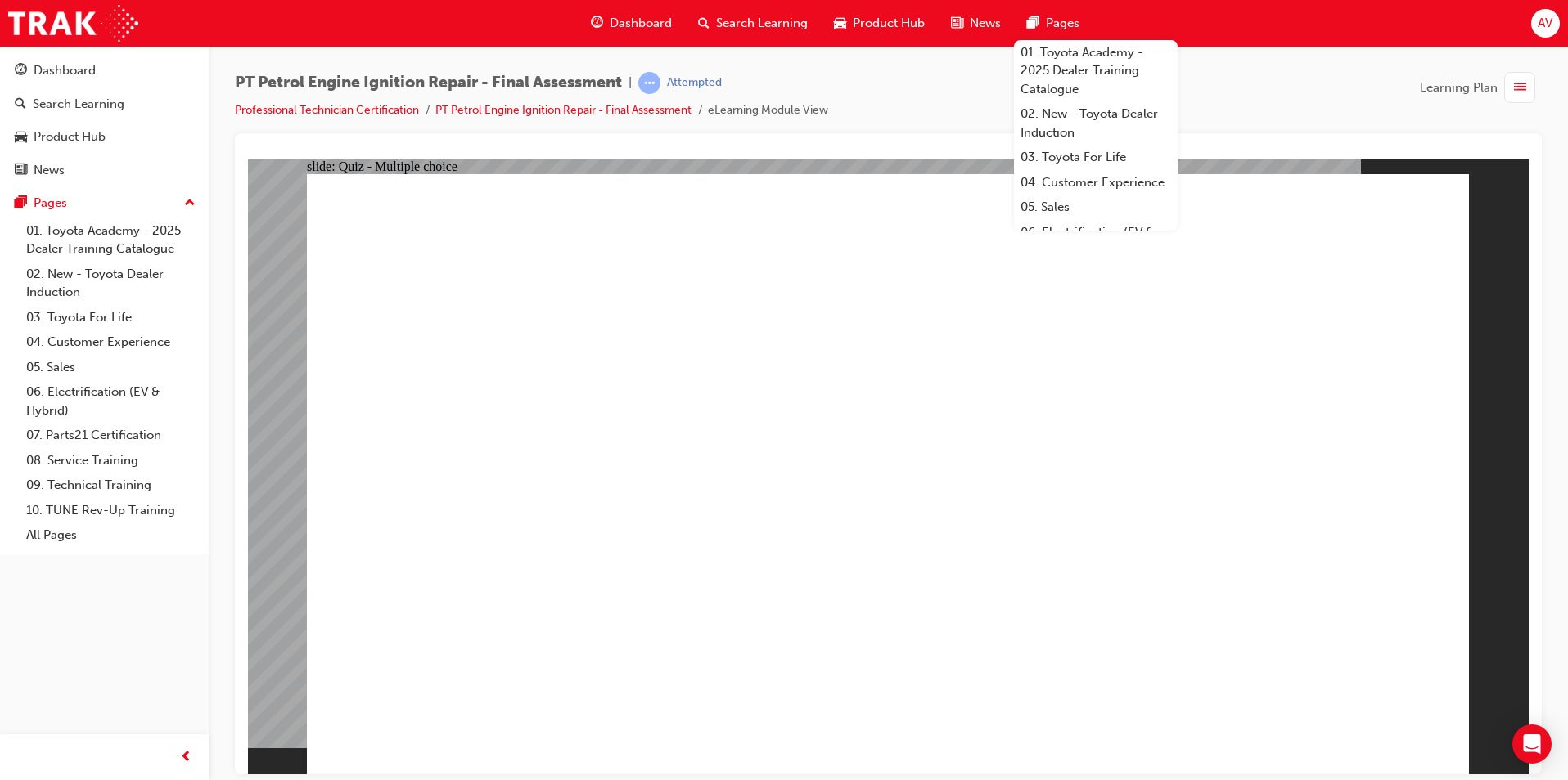
radio input "true"
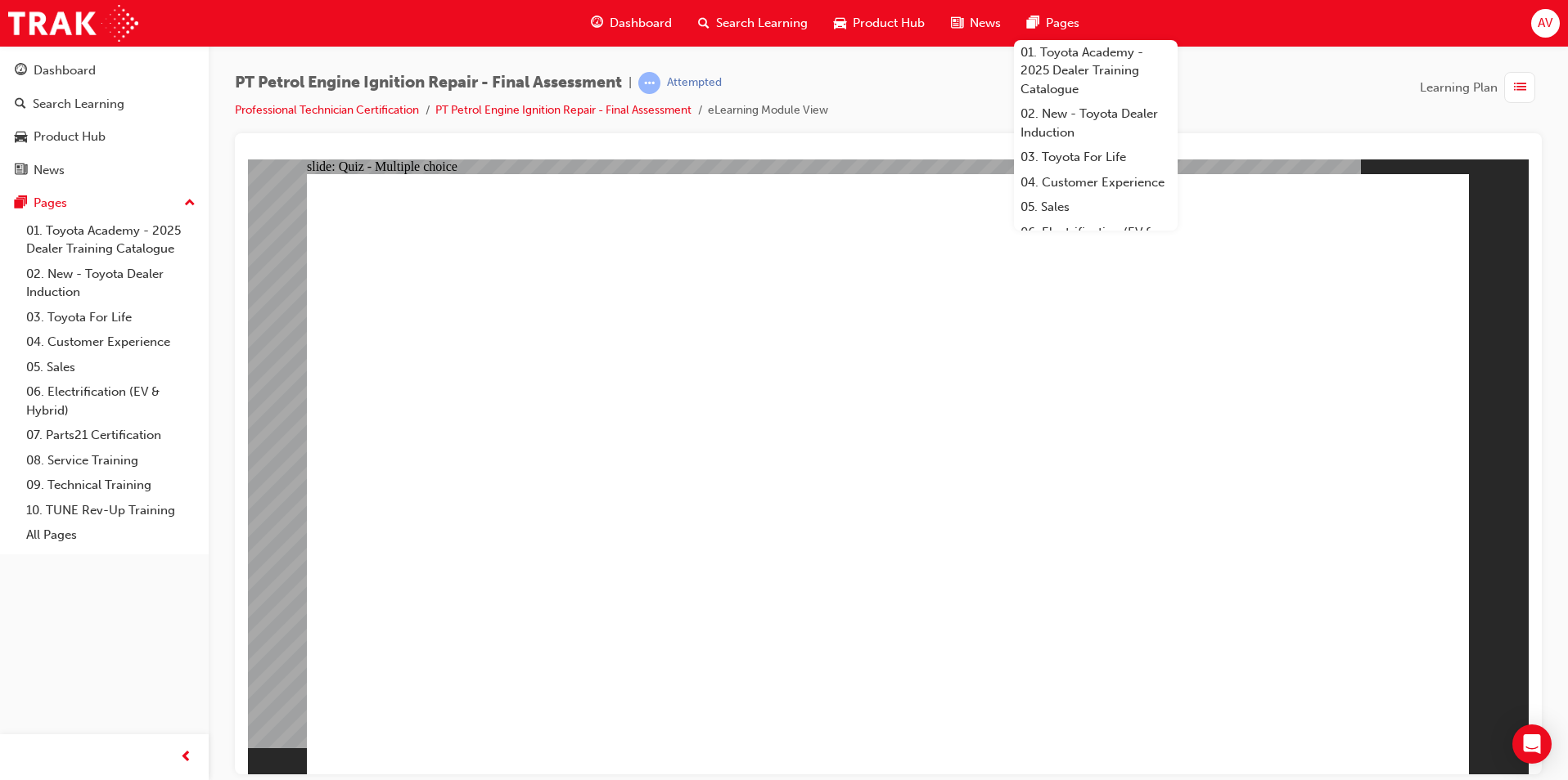
radio input "true"
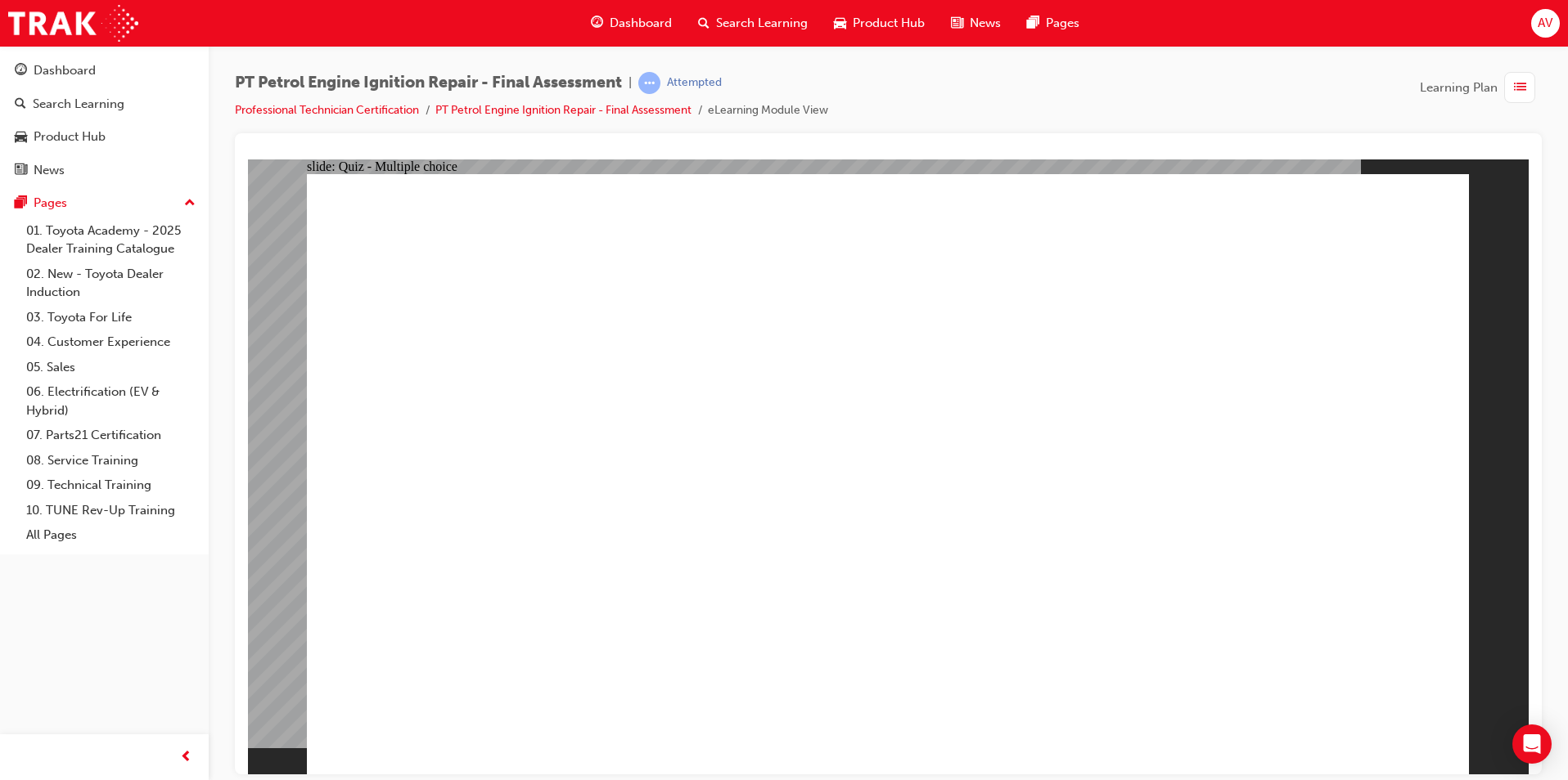
radio input "true"
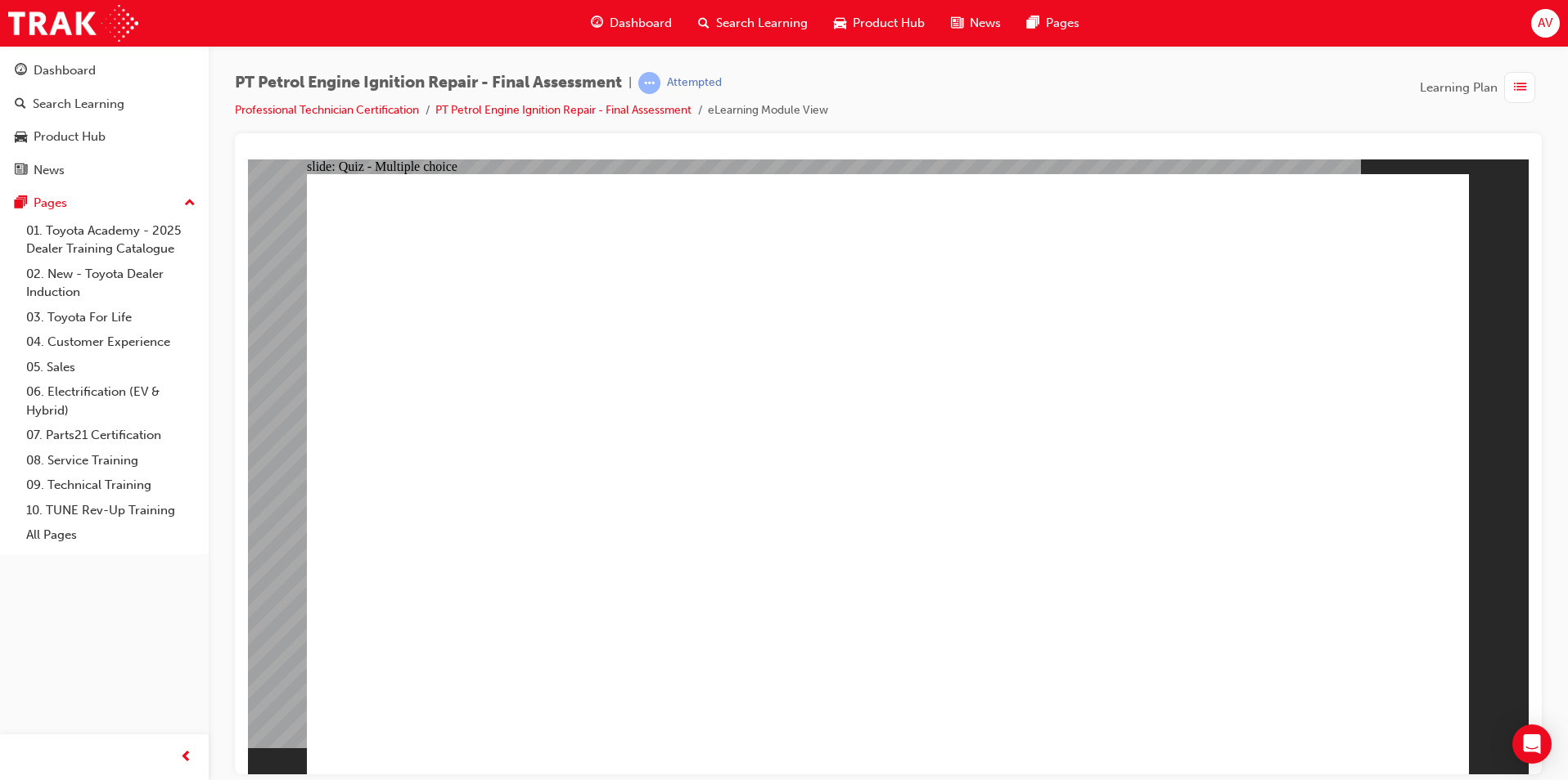
radio input "true"
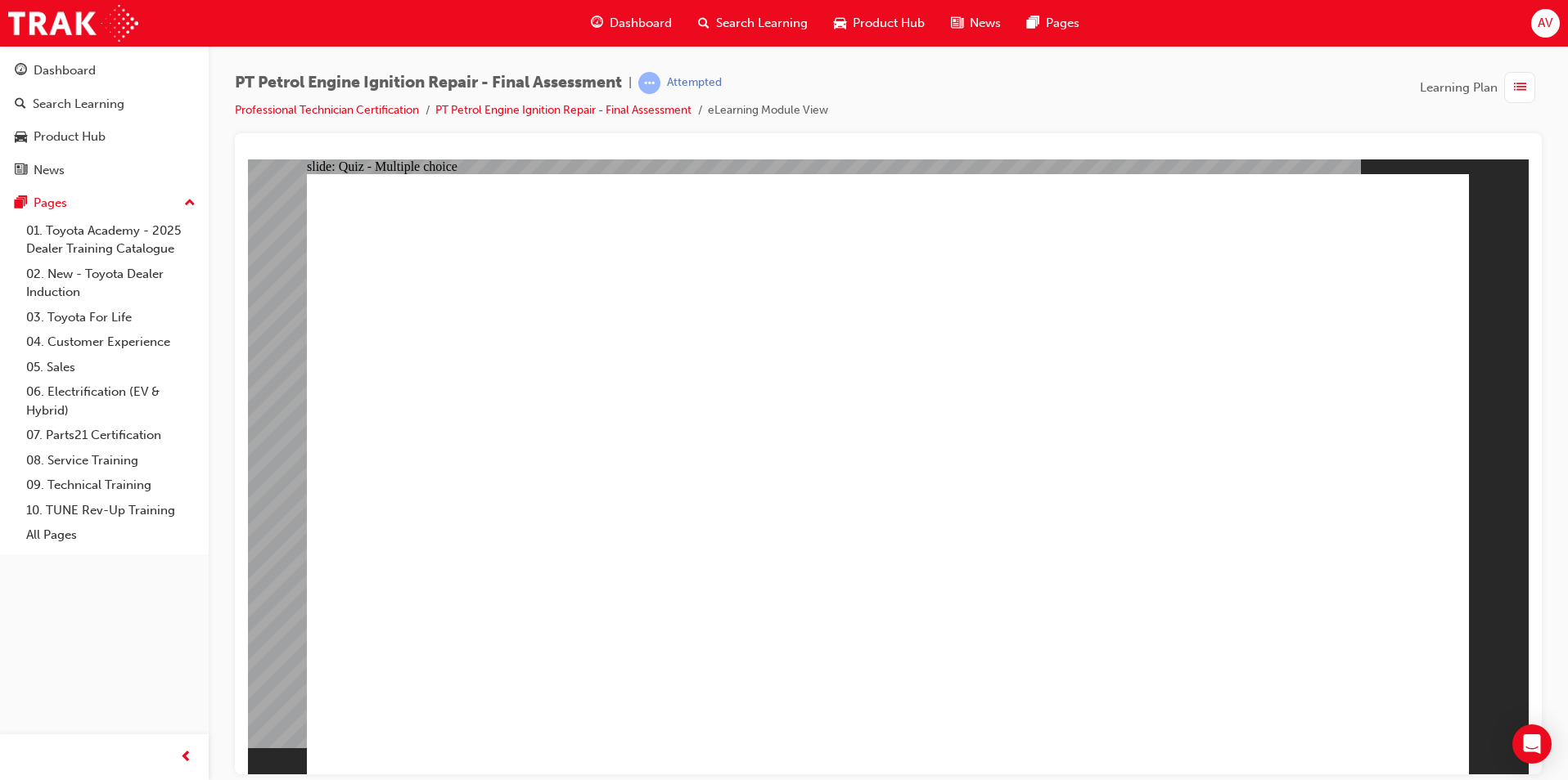
radio input "true"
radio input "false"
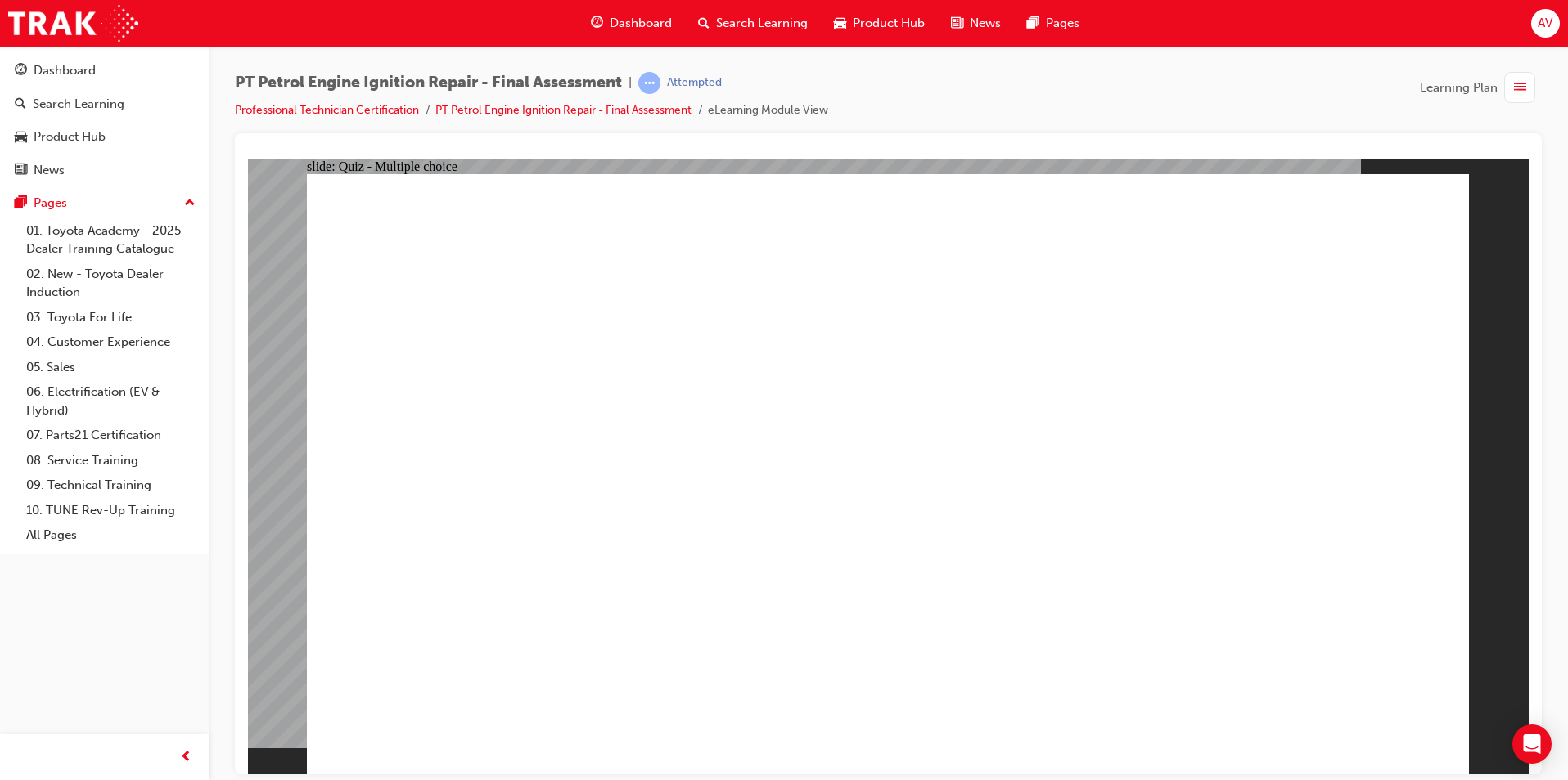
radio input "true"
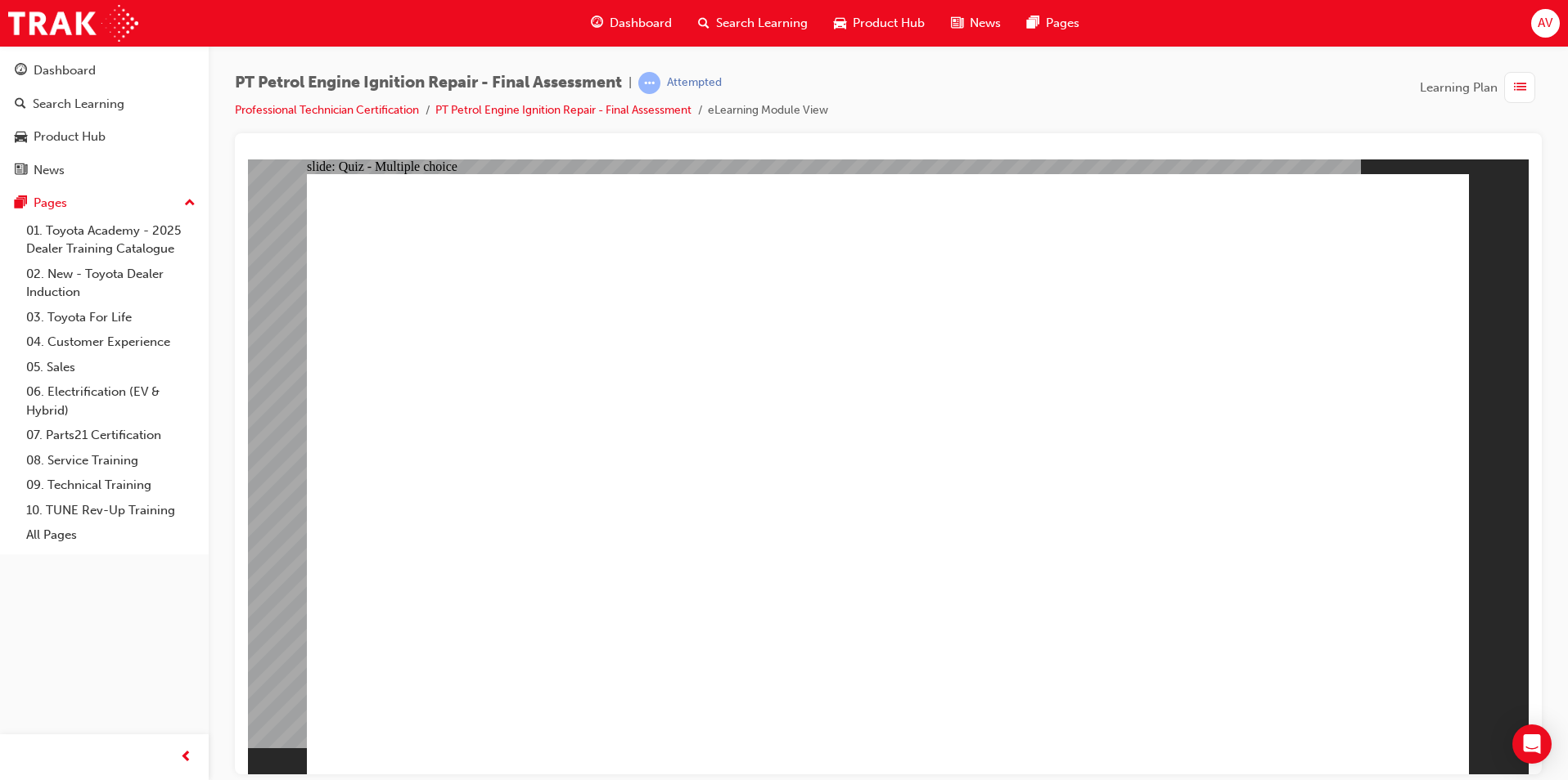
radio input "true"
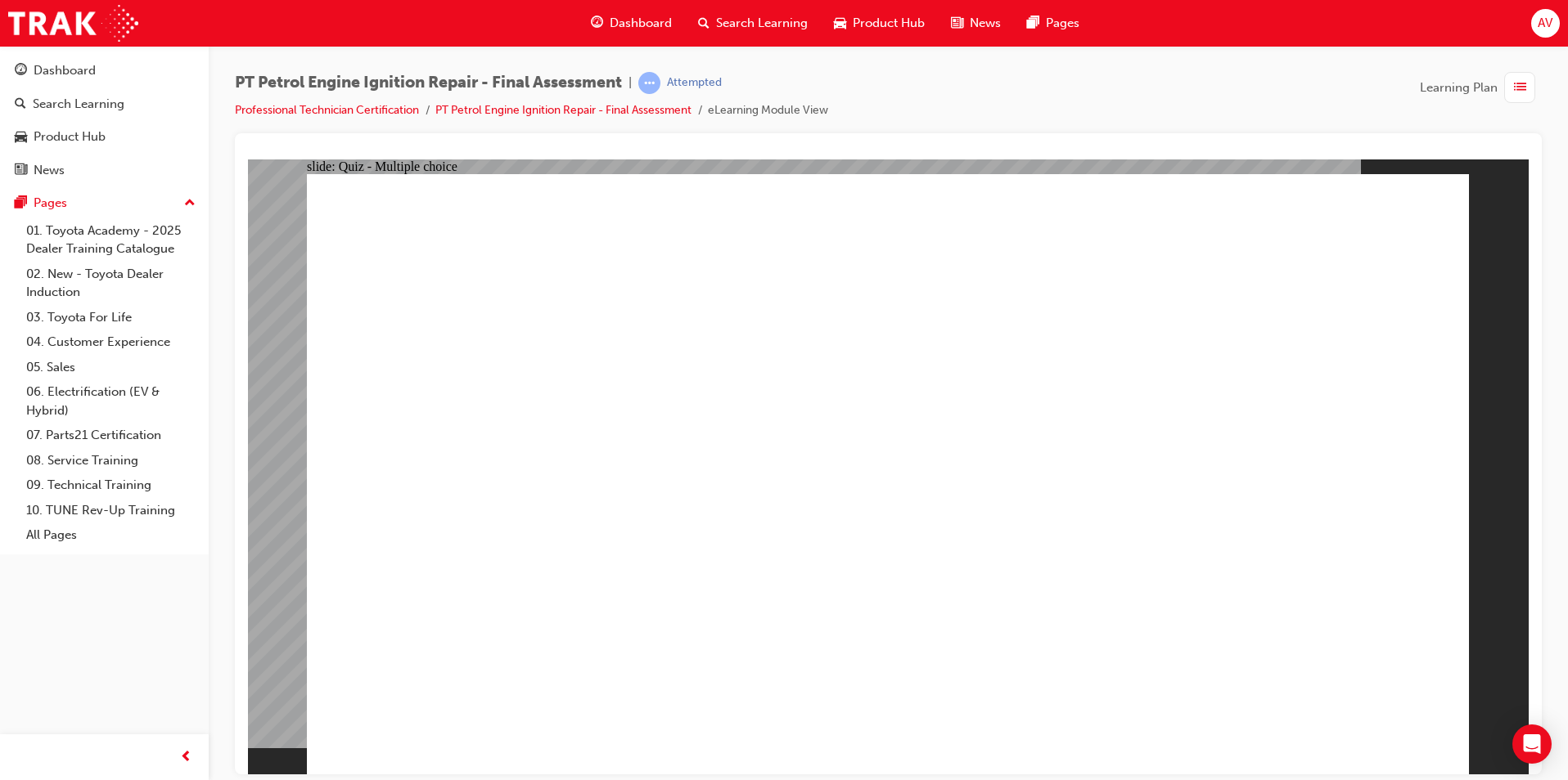
radio input "true"
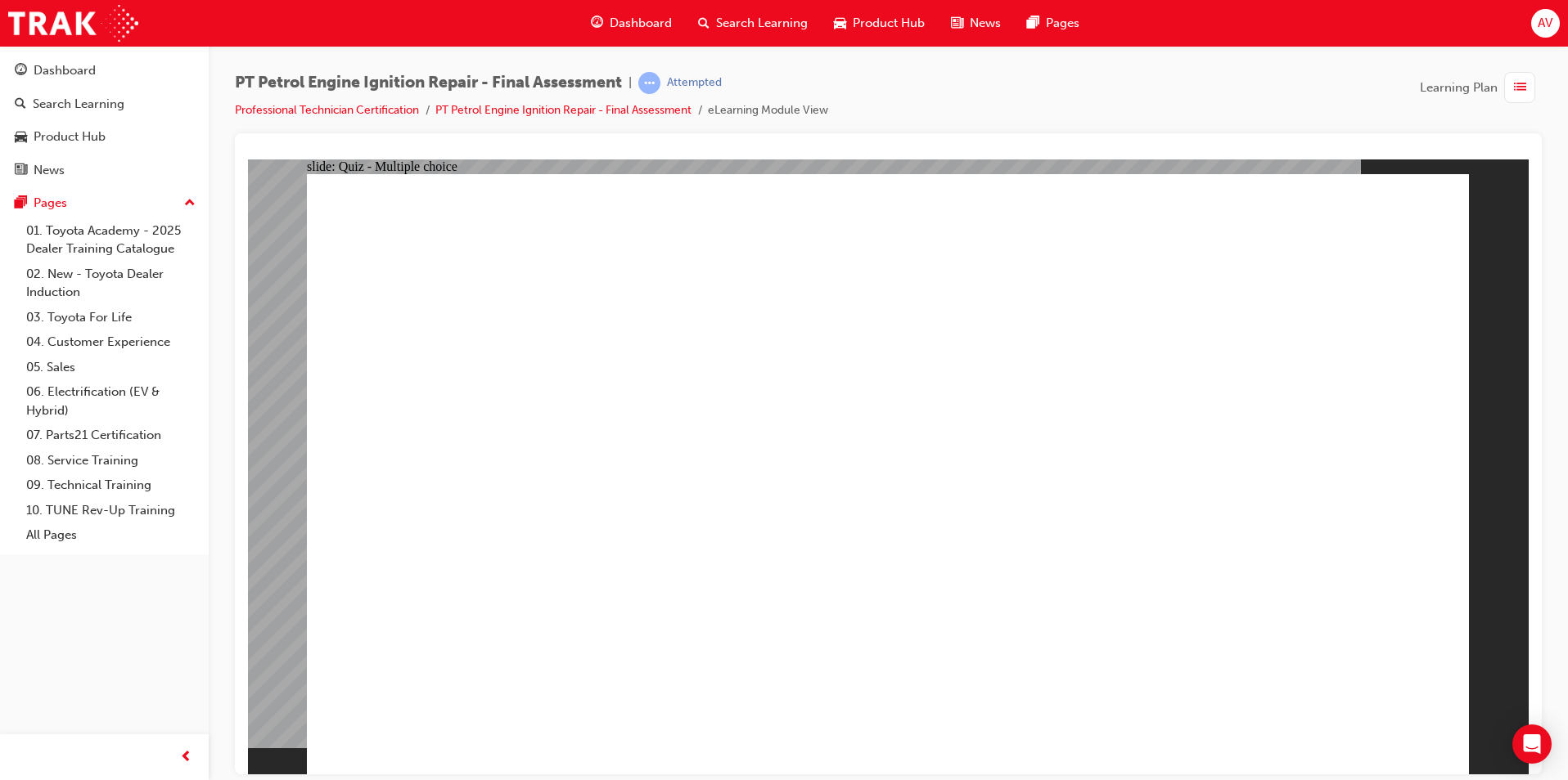
radio input "true"
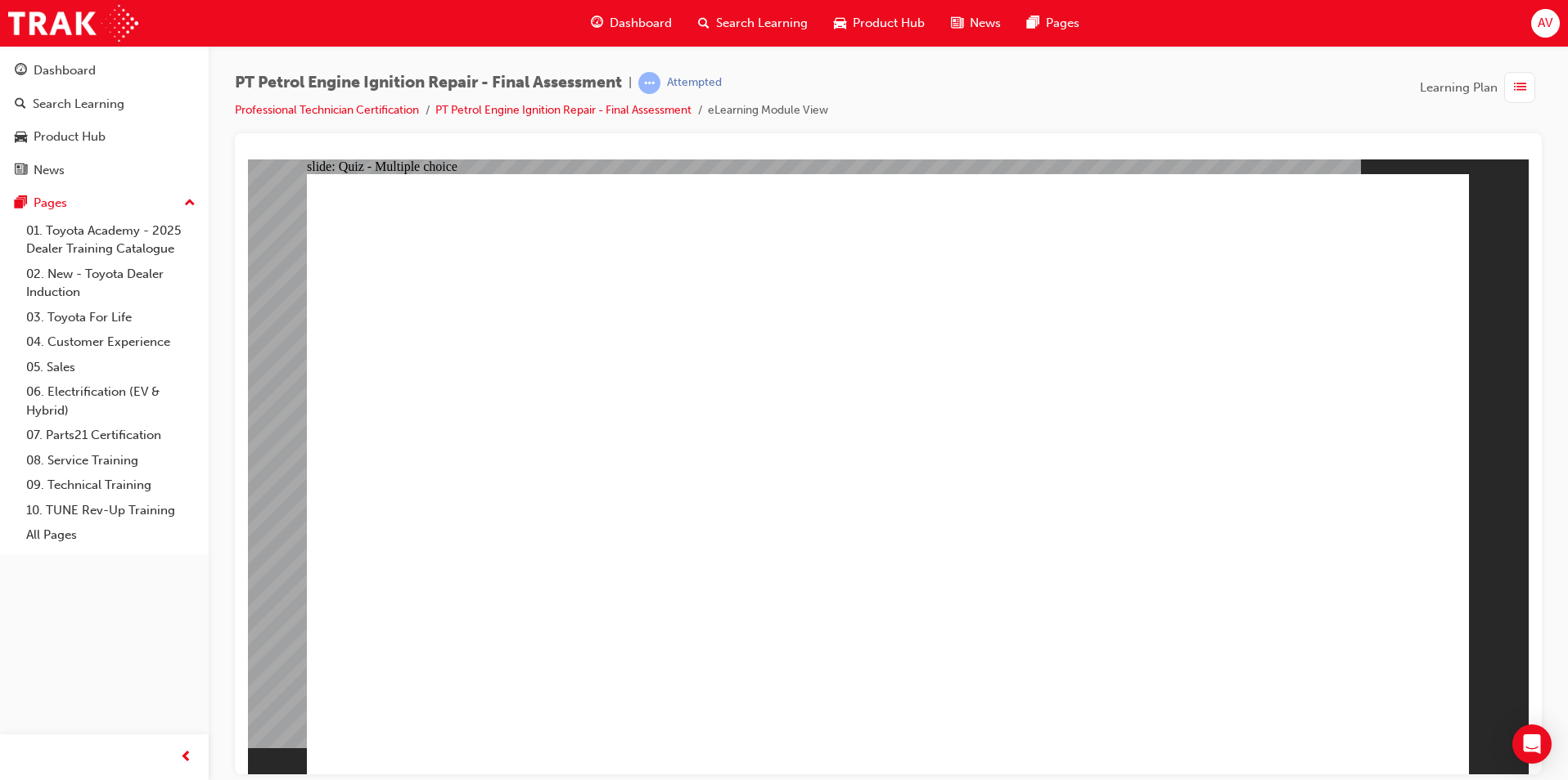
radio input "true"
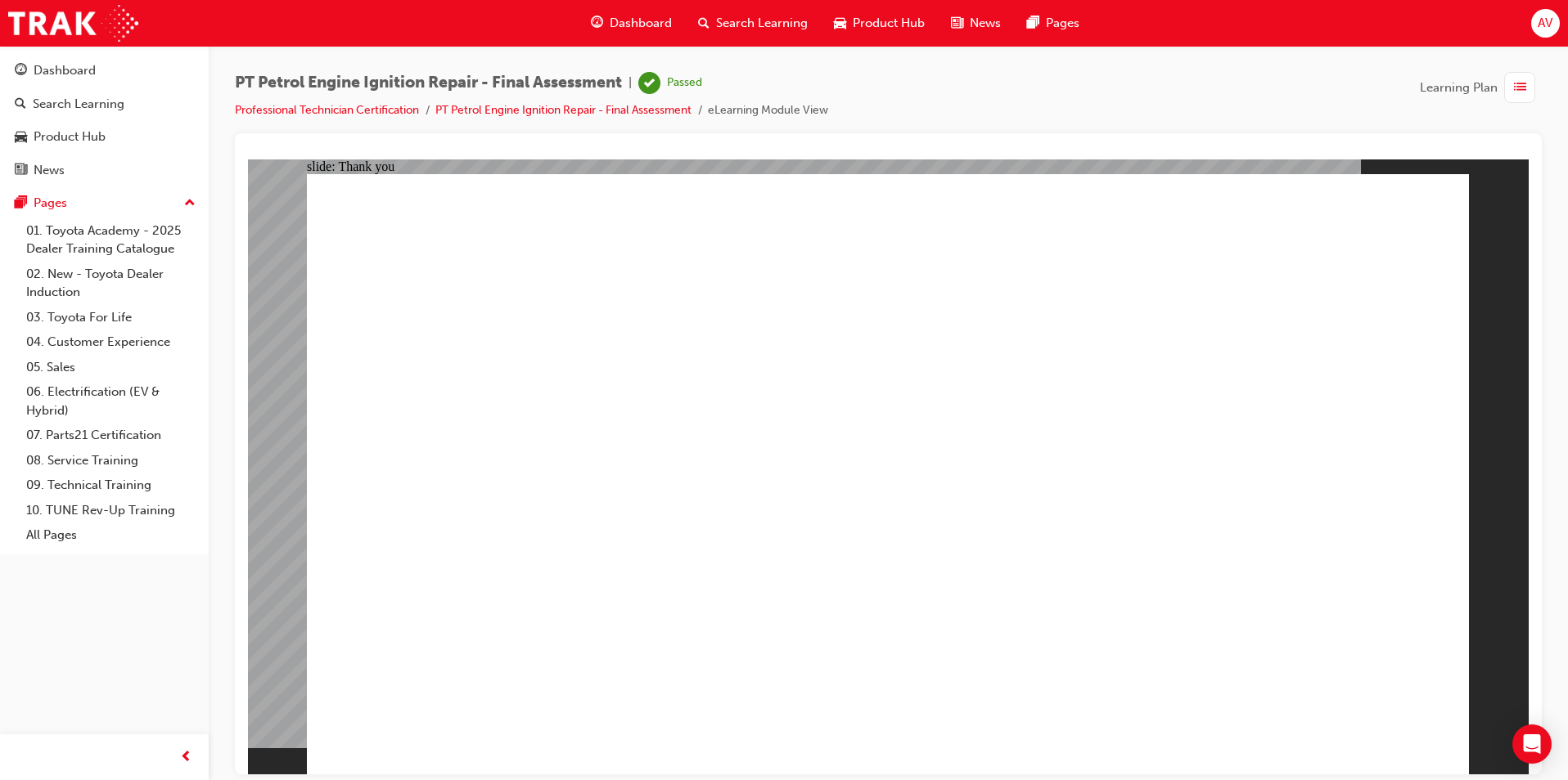
click at [1440, 89] on span "Learning Plan" at bounding box center [1458, 87] width 78 height 19
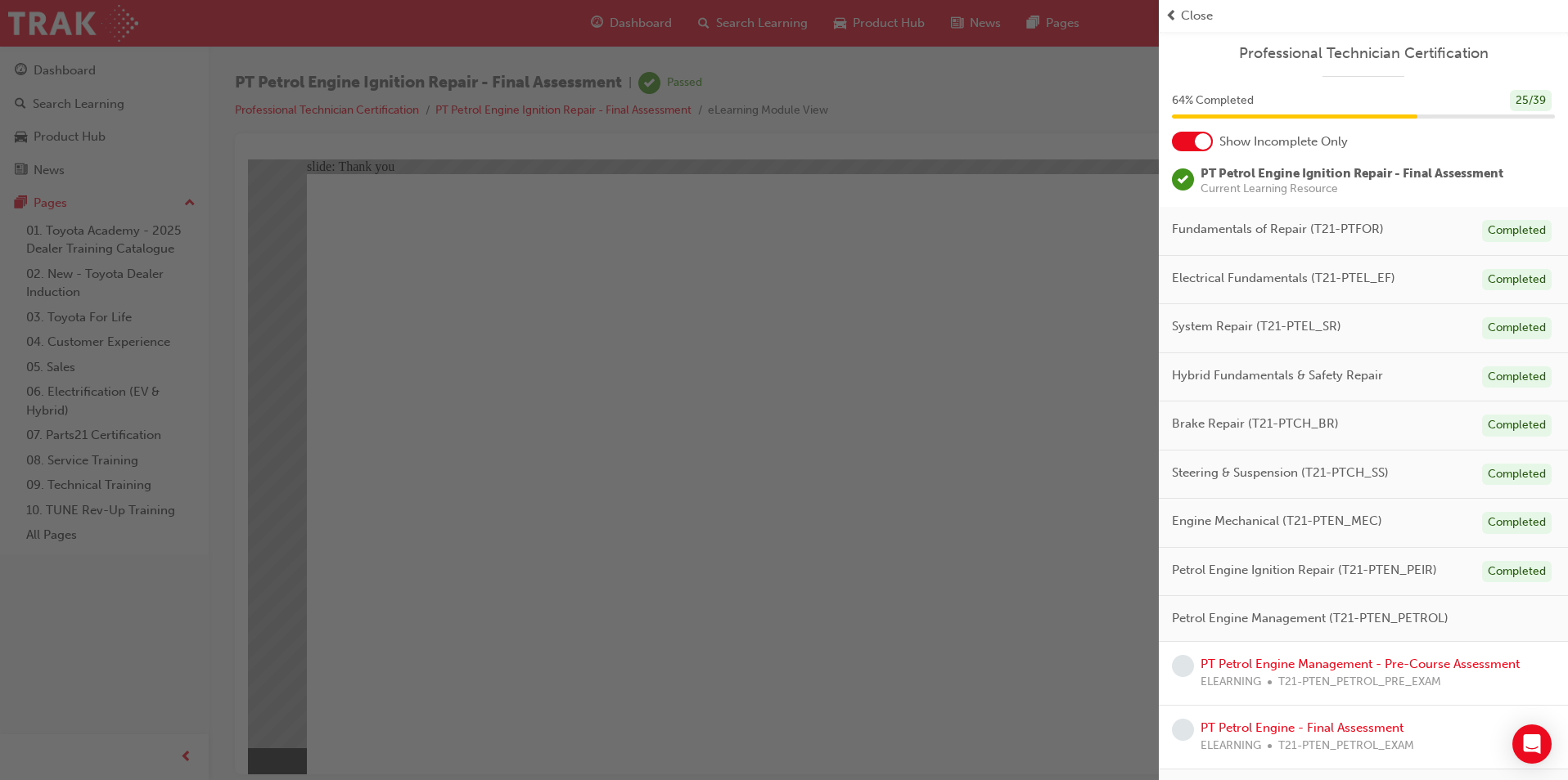
click at [1183, 12] on span "Close" at bounding box center [1197, 15] width 32 height 19
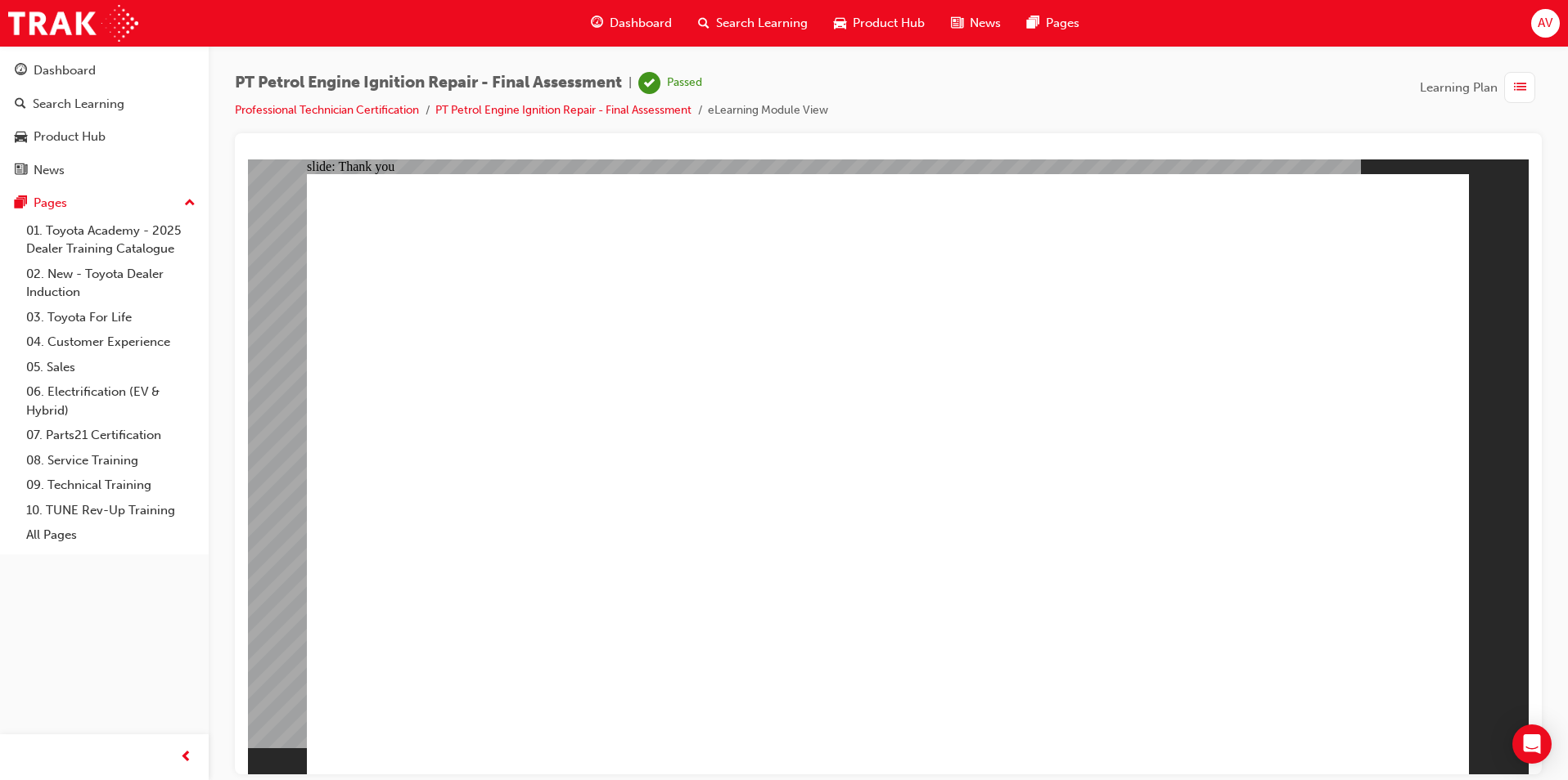
click at [662, 24] on span "Dashboard" at bounding box center [640, 23] width 62 height 19
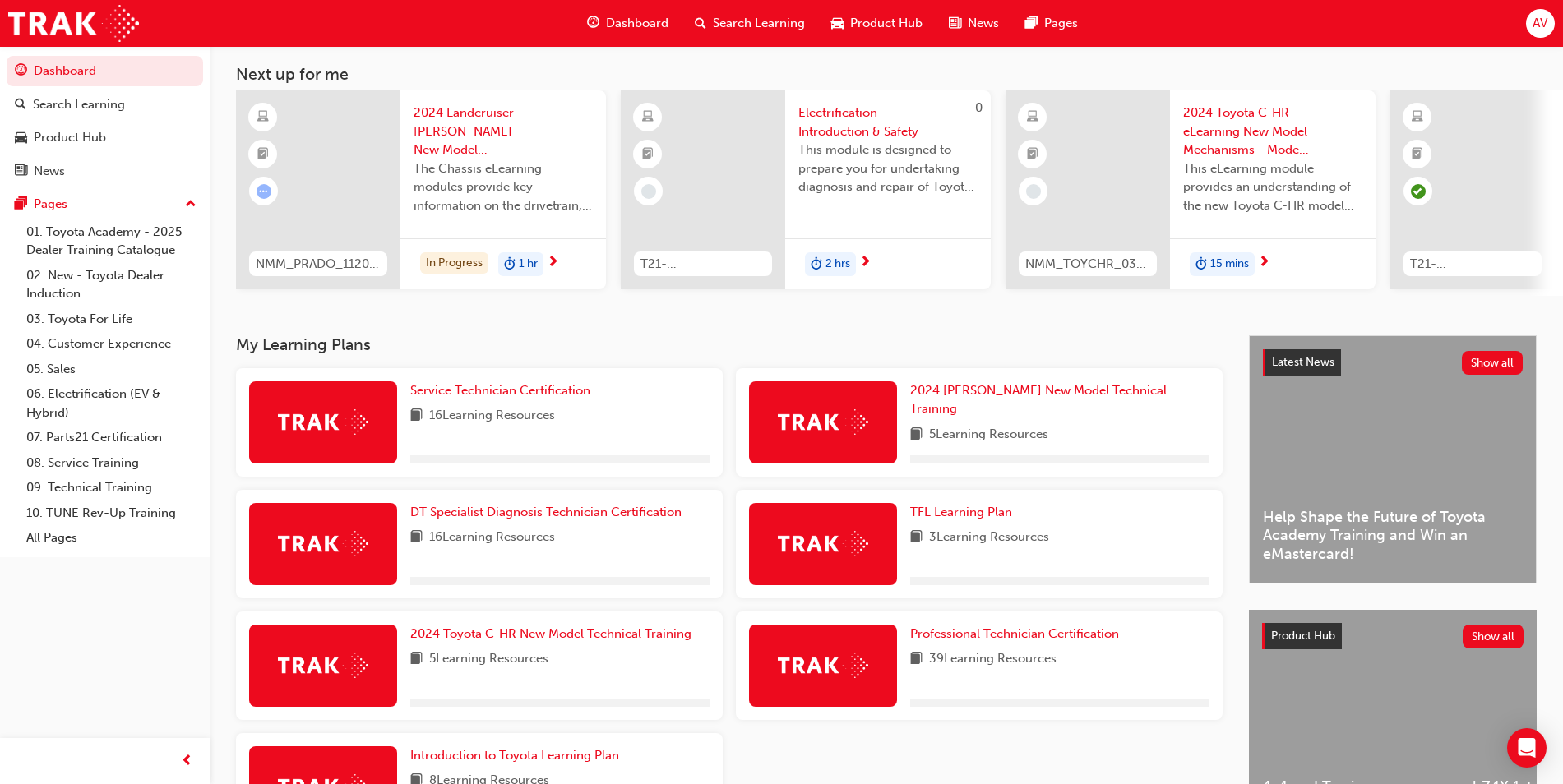
scroll to position [228, 0]
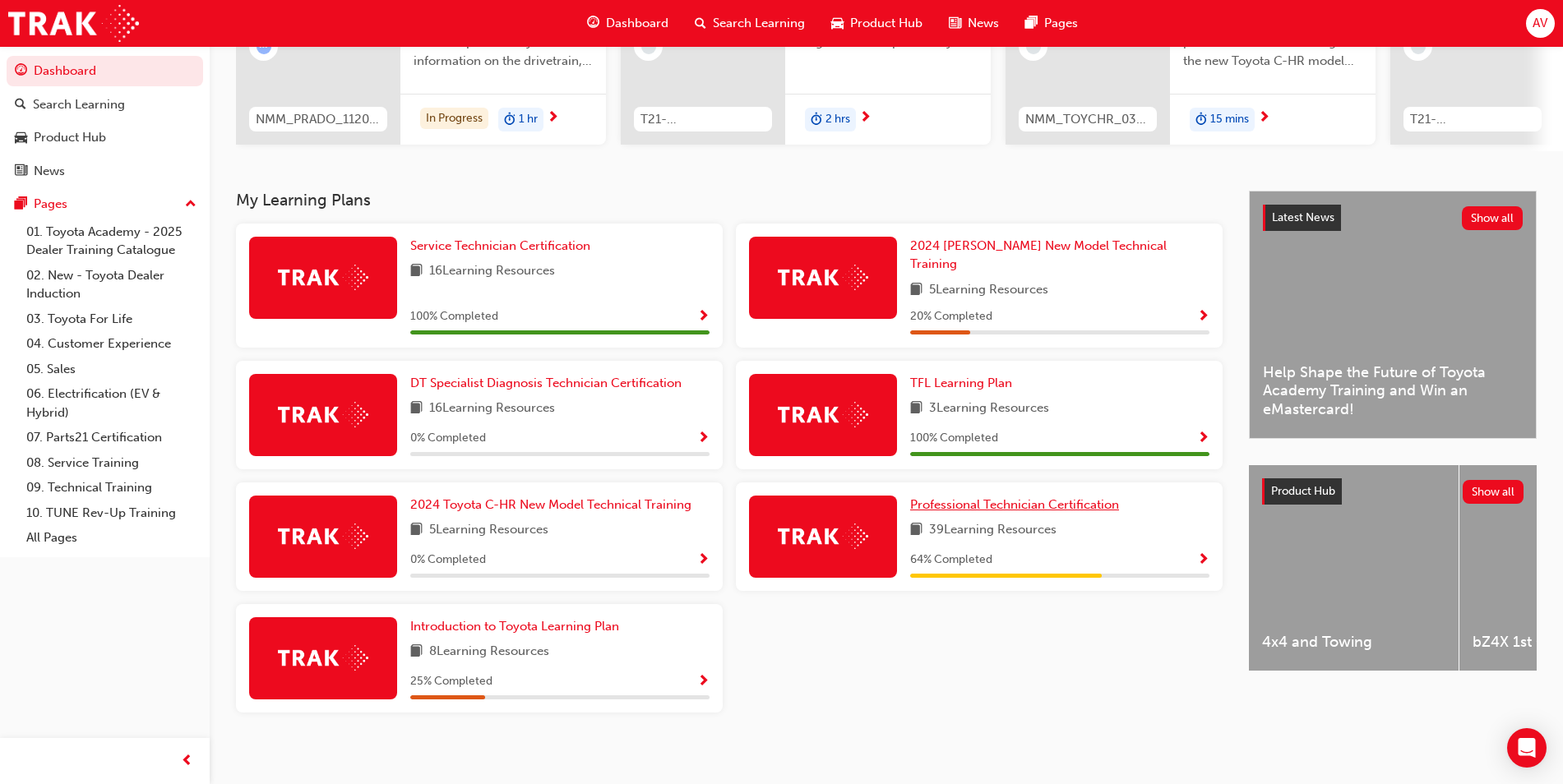
click at [1018, 498] on span "Professional Technician Certification" at bounding box center [1015, 504] width 209 height 15
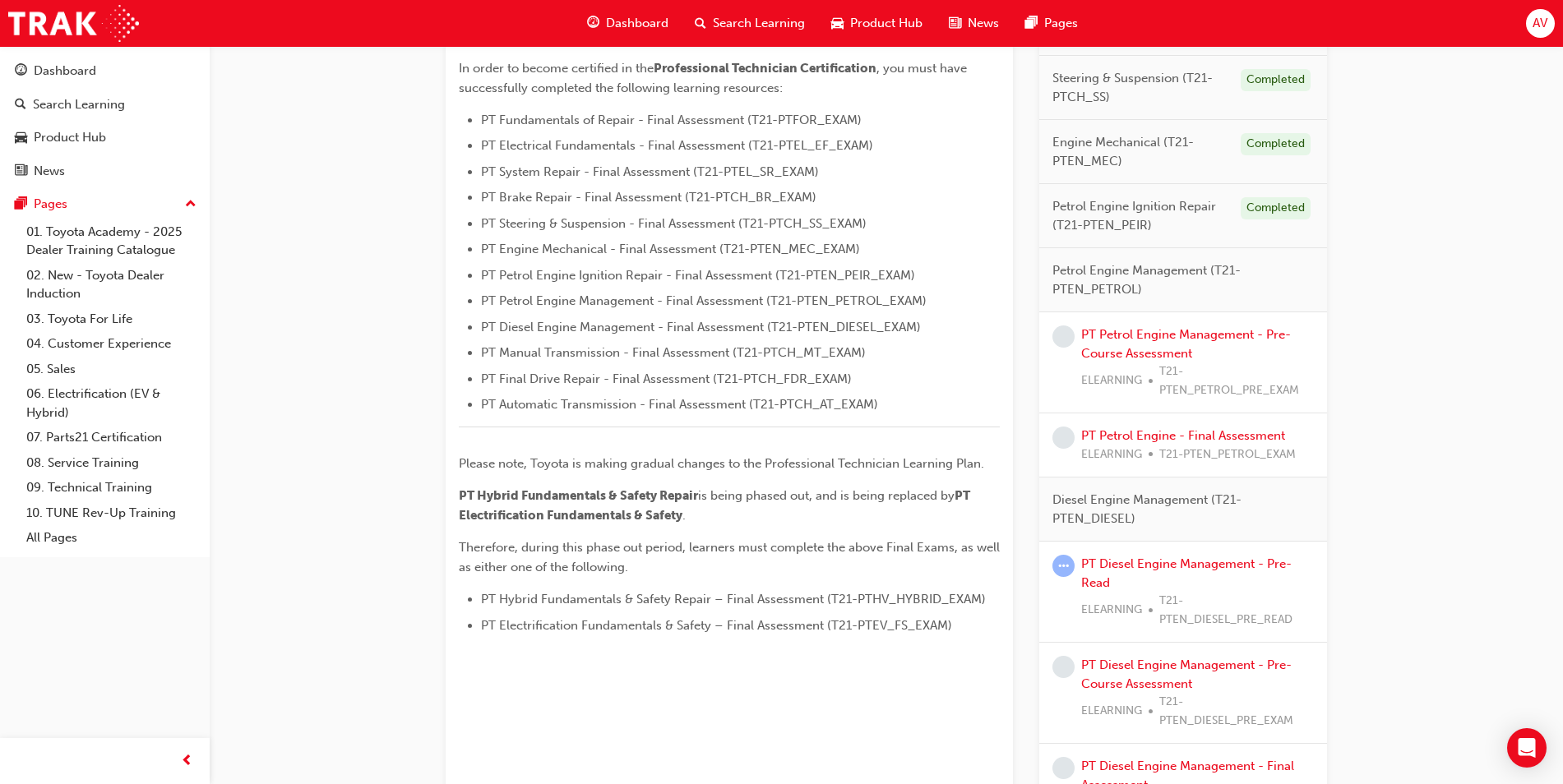
scroll to position [493, 0]
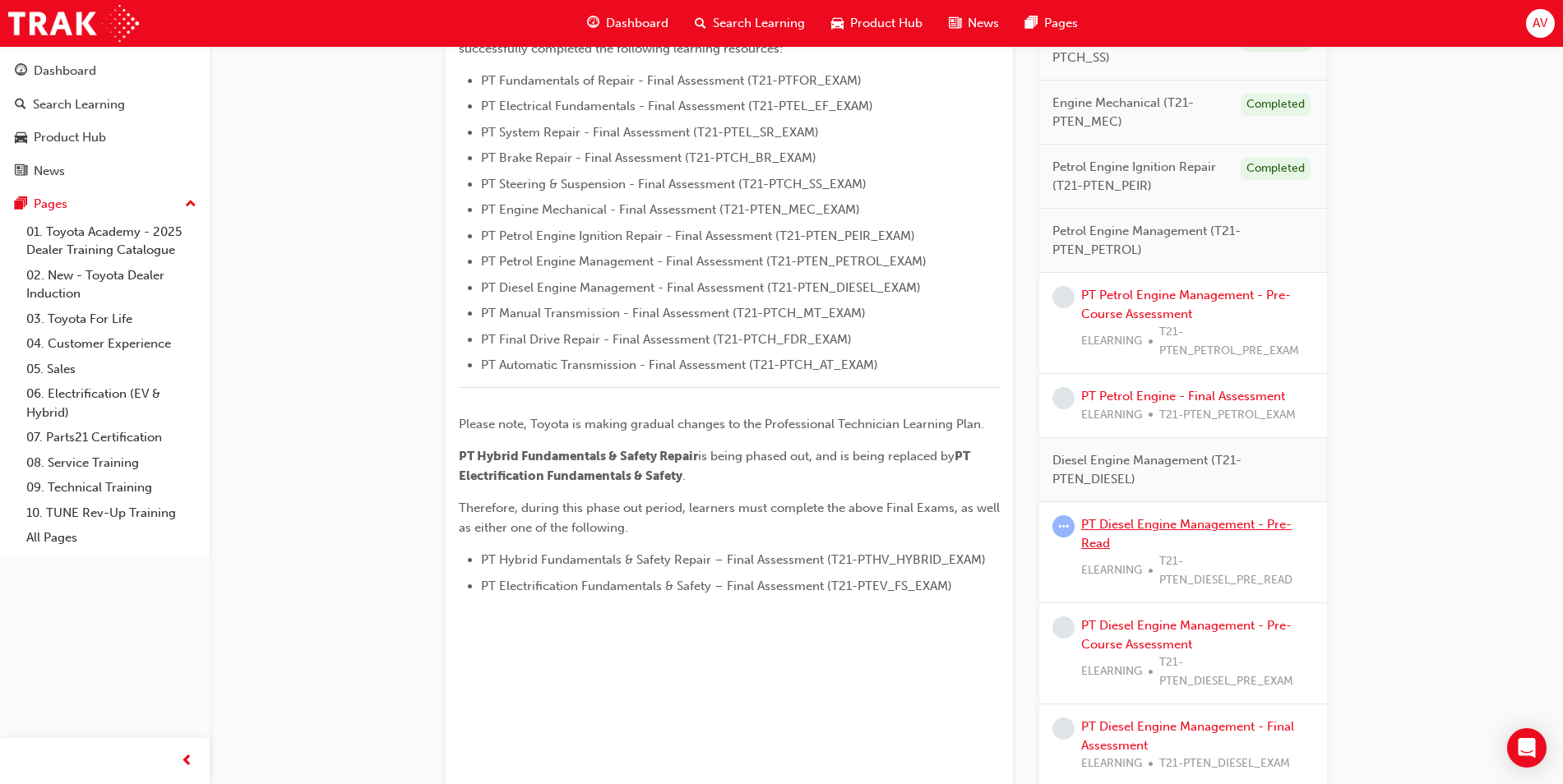
click at [1112, 531] on link "PT Diesel Engine Management - Pre-Read" at bounding box center [1186, 534] width 211 height 34
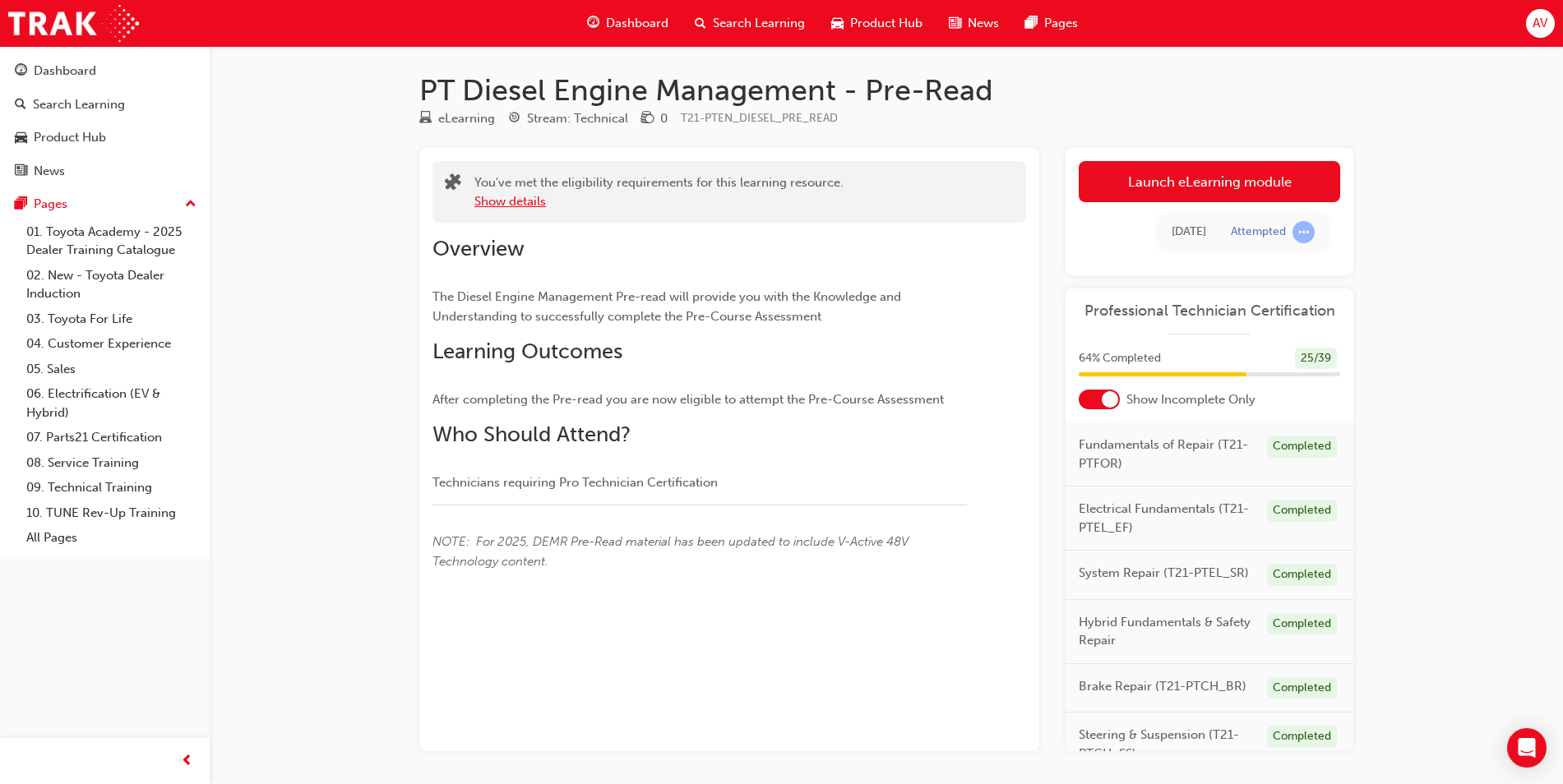
click at [505, 200] on button "Show details" at bounding box center [510, 202] width 72 height 19
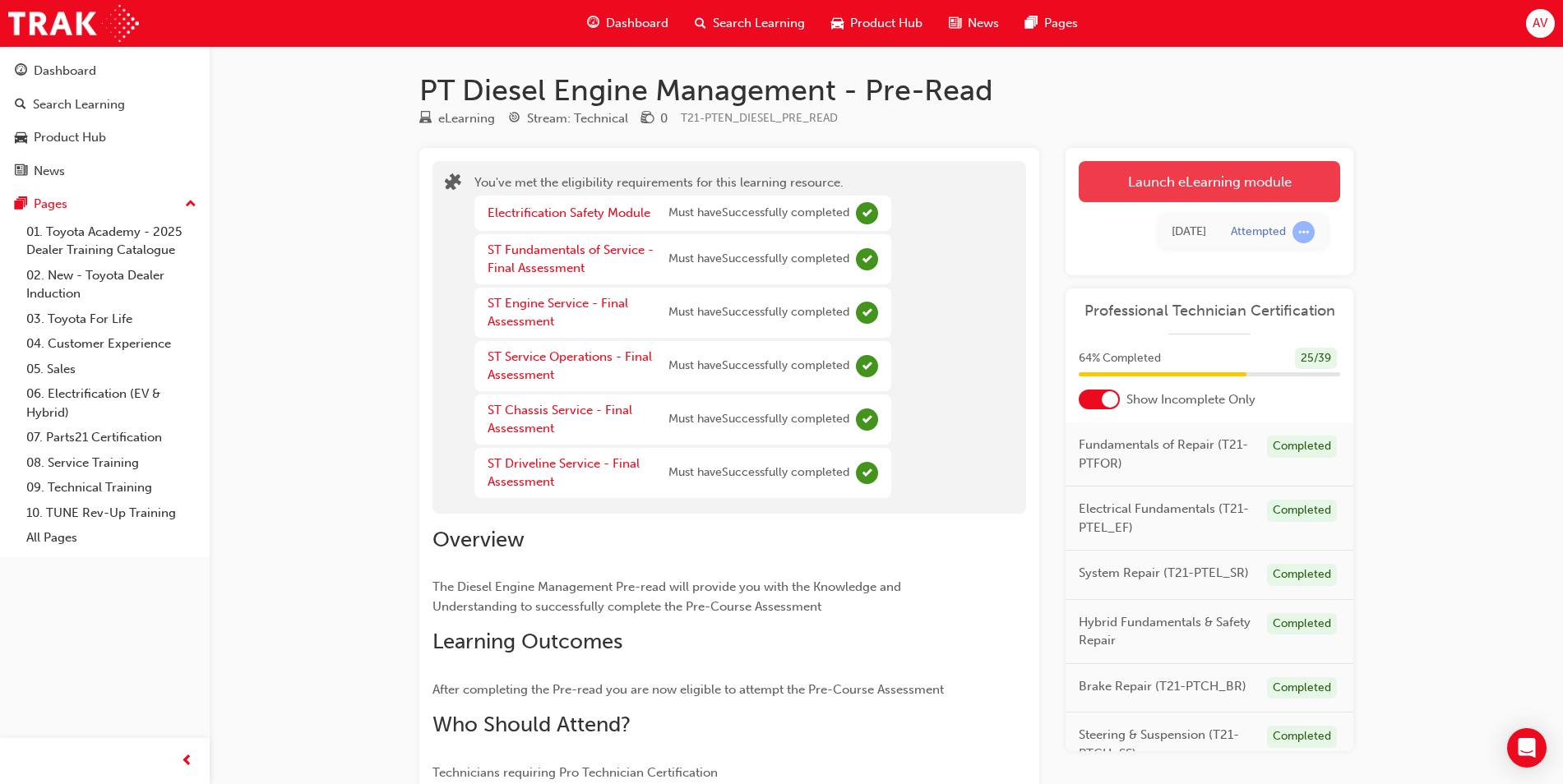
click at [1159, 190] on link "Launch eLearning module" at bounding box center [1210, 182] width 262 height 41
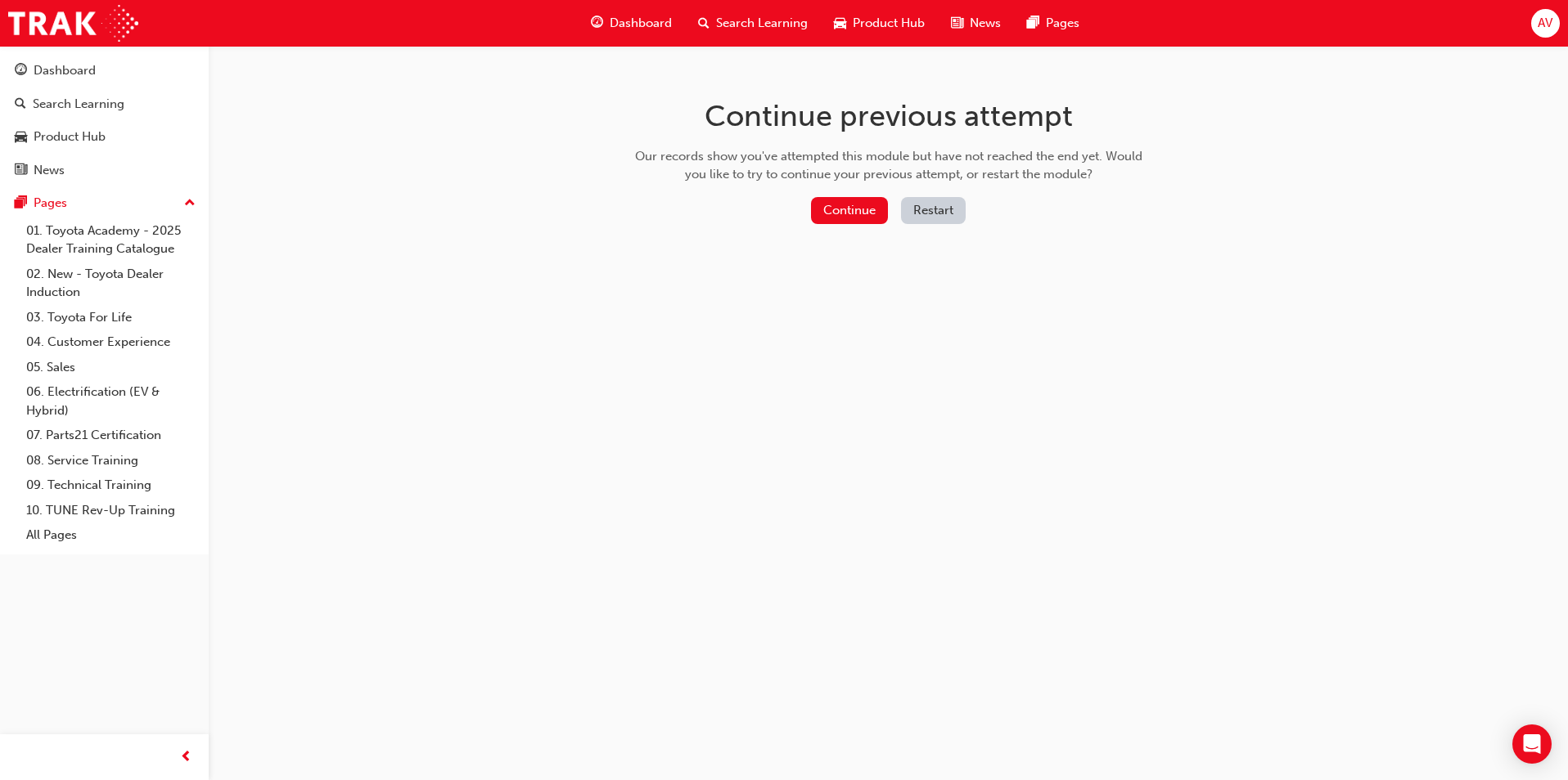
click at [957, 214] on button "Restart" at bounding box center [933, 210] width 64 height 27
